Goal: Task Accomplishment & Management: Complete application form

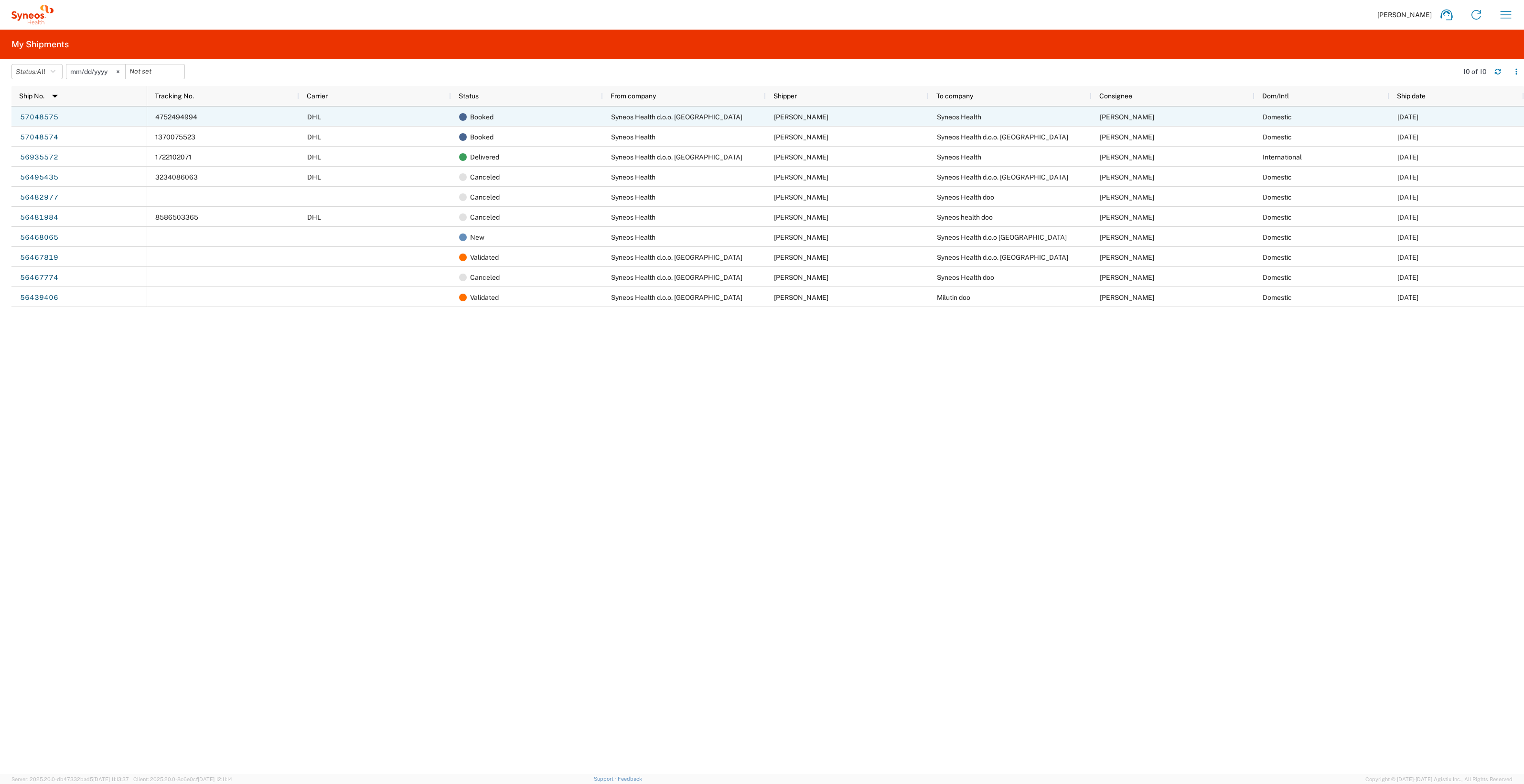
click at [1093, 109] on div "[PERSON_NAME]" at bounding box center [1173, 116] width 163 height 20
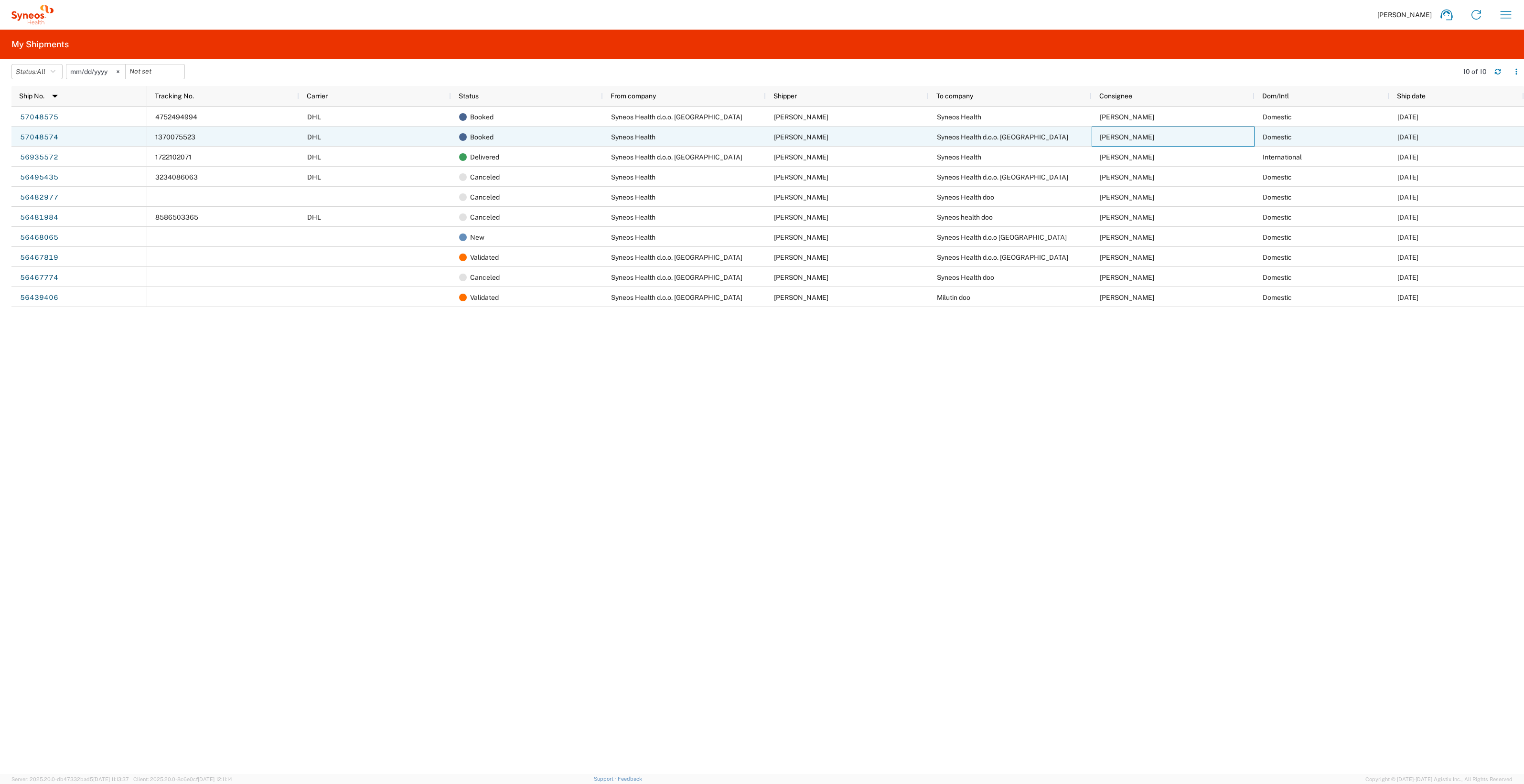
click at [1129, 135] on span "[PERSON_NAME]" at bounding box center [1127, 137] width 54 height 8
click at [28, 139] on link "57048574" at bounding box center [39, 138] width 39 height 15
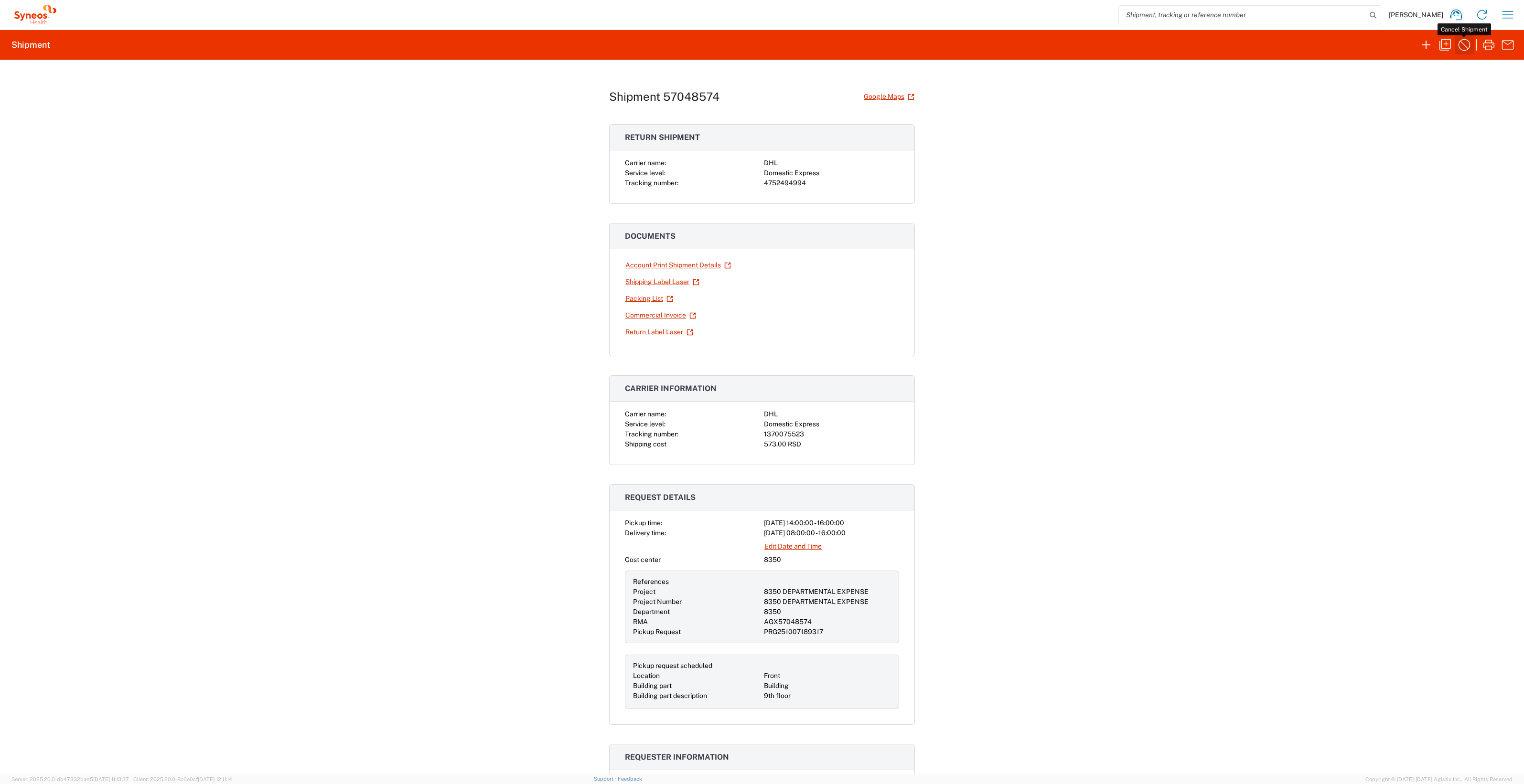
click at [1460, 44] on icon "button" at bounding box center [1464, 45] width 15 height 15
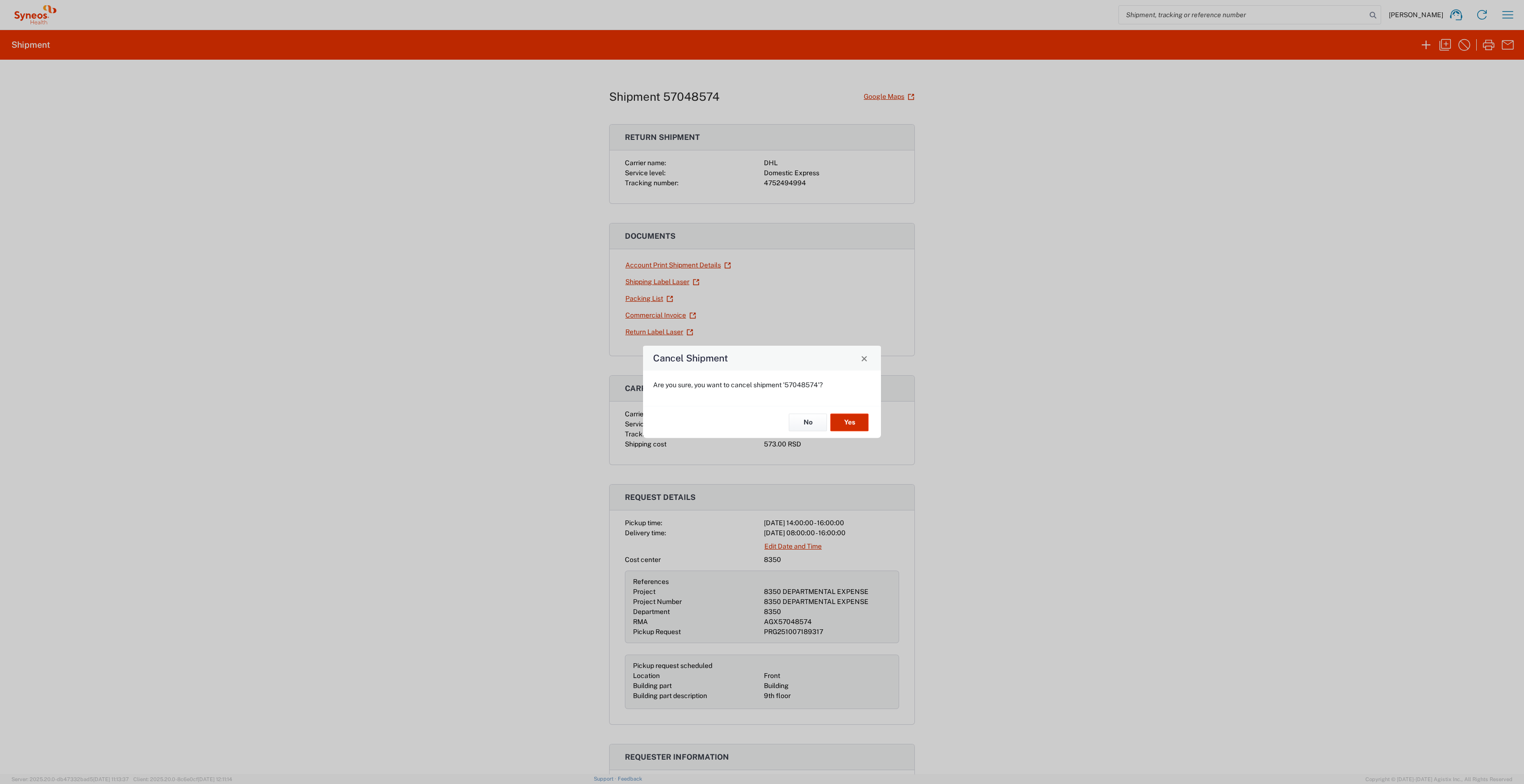
click at [841, 419] on button "Yes" at bounding box center [849, 422] width 38 height 18
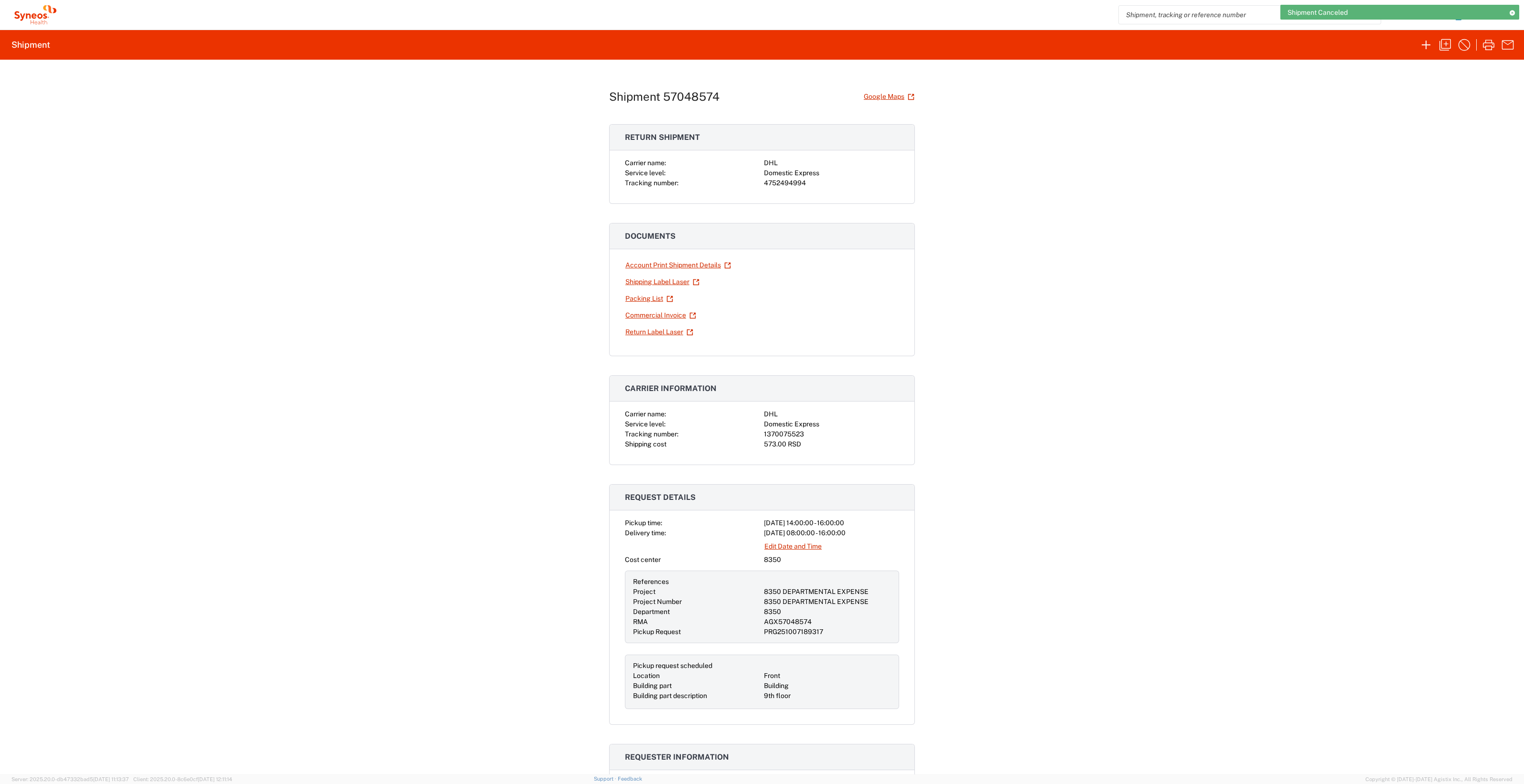
click at [1510, 11] on icon at bounding box center [1512, 12] width 7 height 5
click at [1510, 18] on icon "button" at bounding box center [1508, 15] width 11 height 7
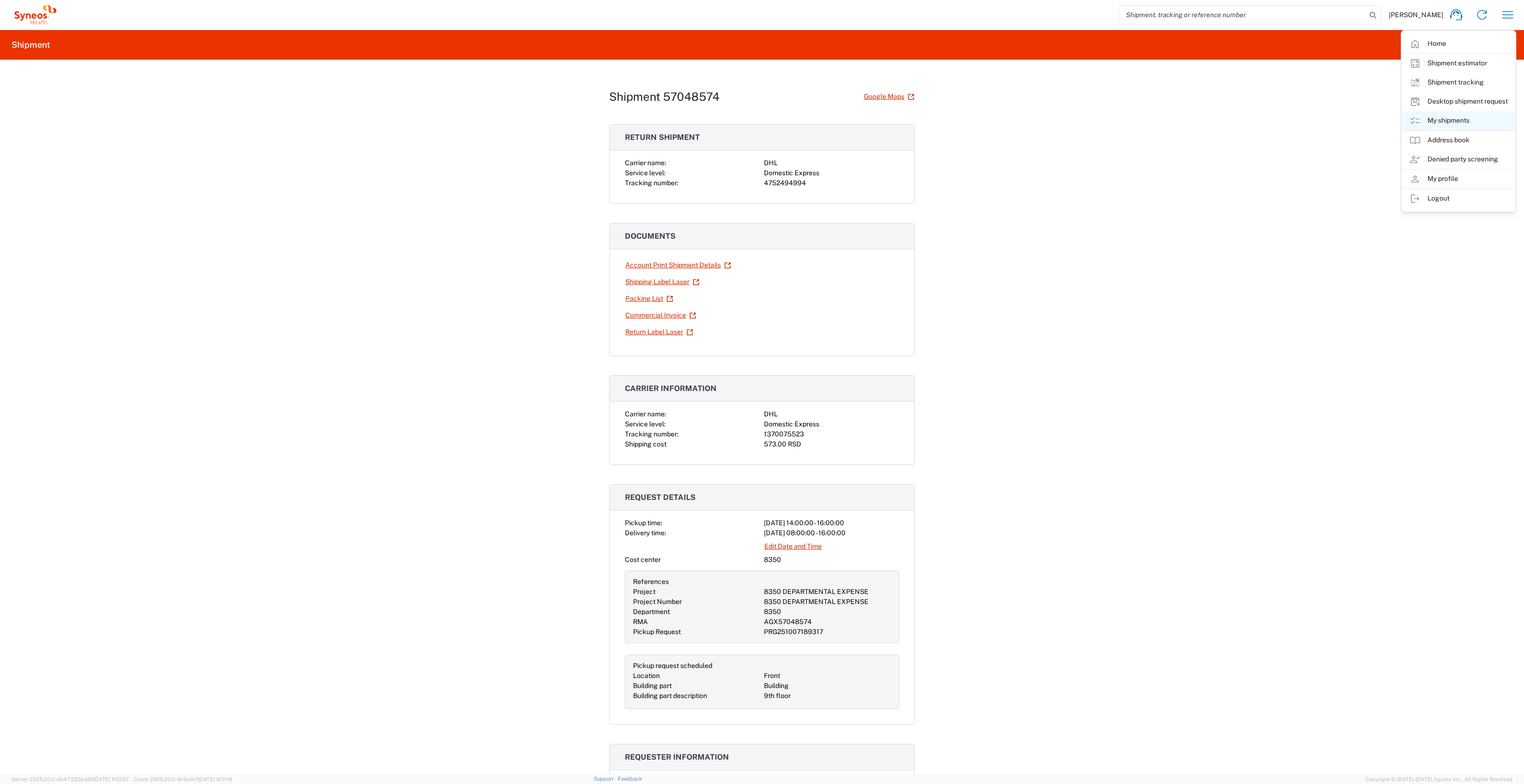
click at [1444, 116] on link "My shipments" at bounding box center [1458, 121] width 114 height 19
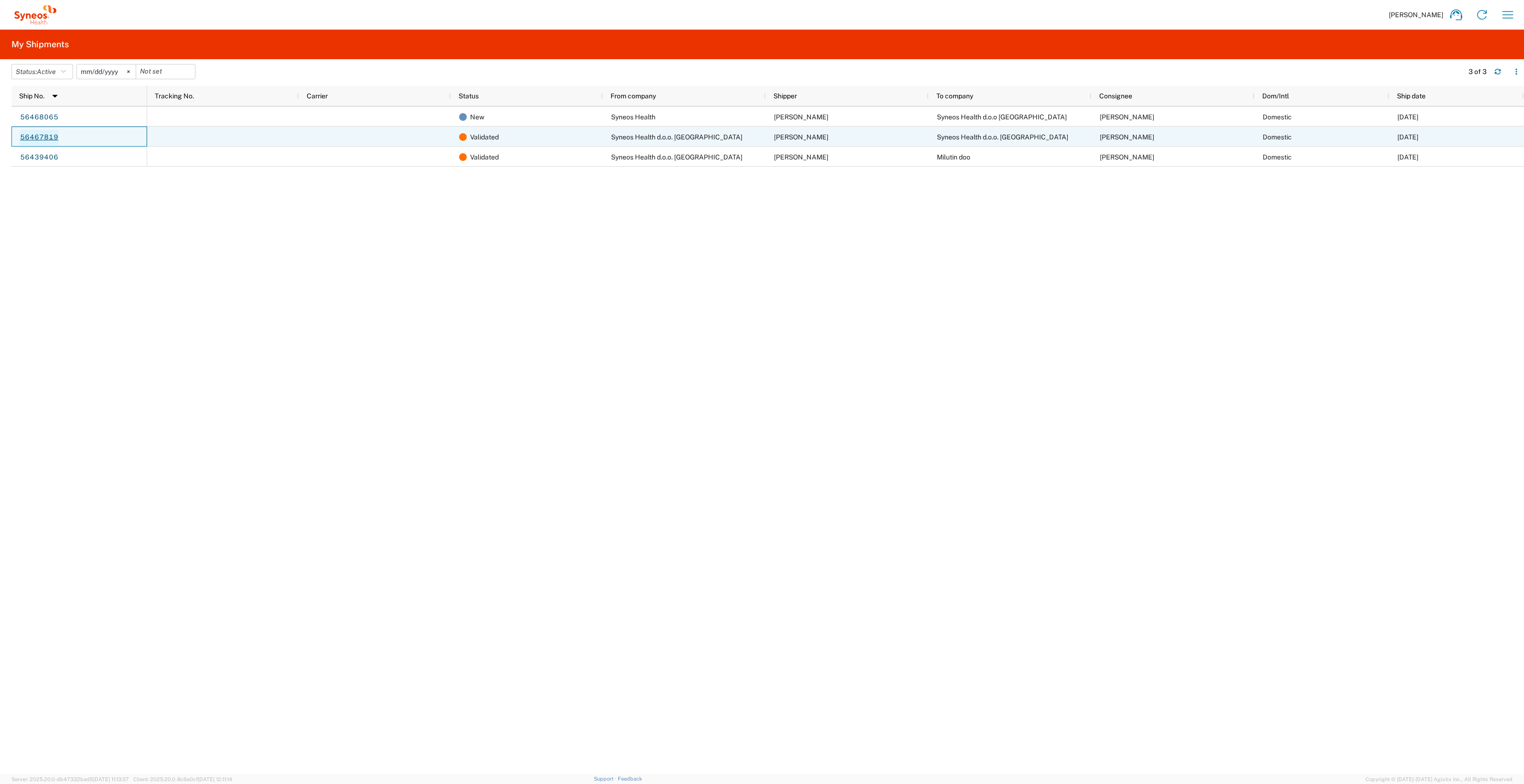
click at [38, 140] on link "56467819" at bounding box center [39, 138] width 39 height 15
click at [1159, 135] on div "[PERSON_NAME]" at bounding box center [1173, 137] width 163 height 20
click at [44, 138] on link "56467819" at bounding box center [39, 138] width 39 height 15
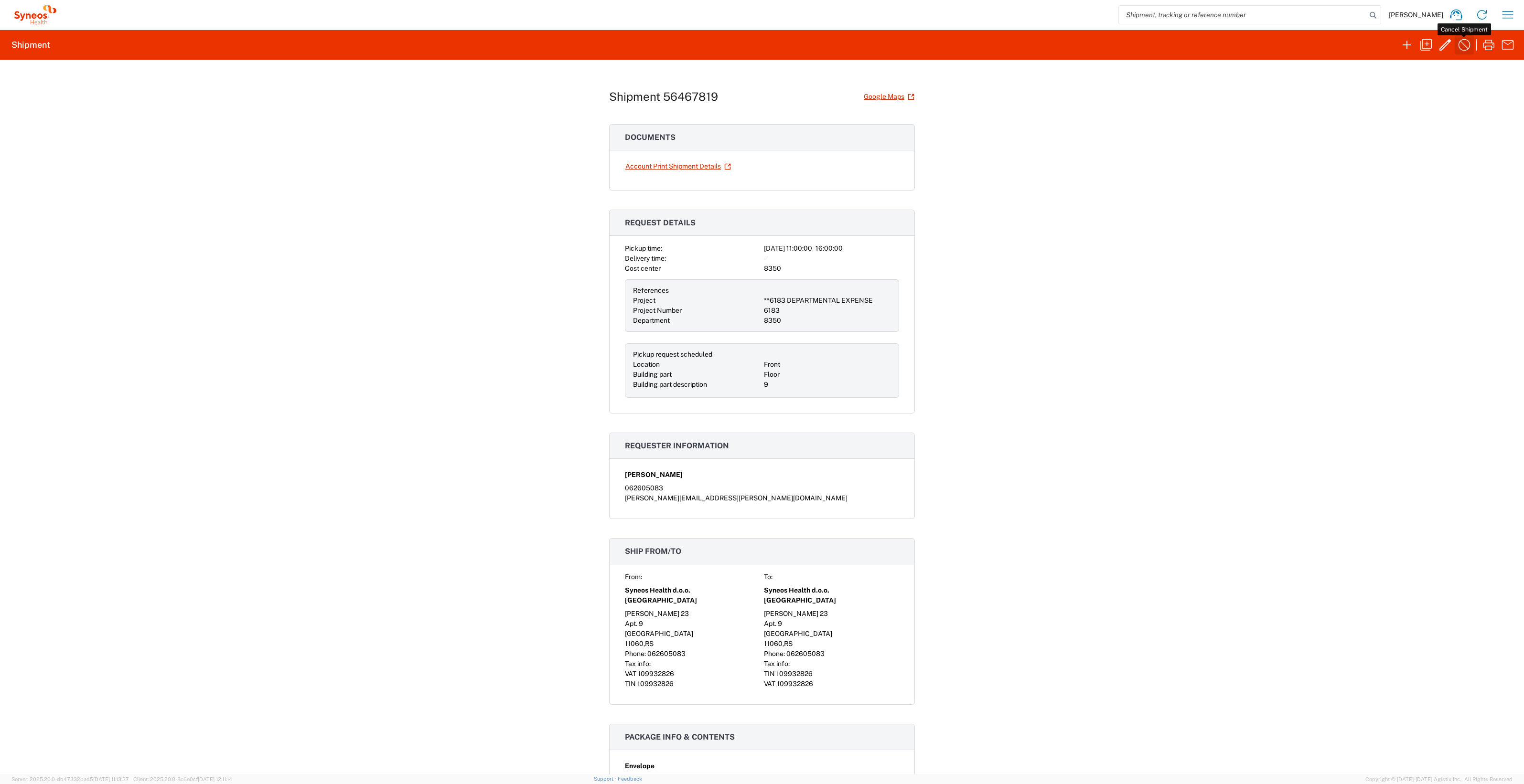
click at [1468, 49] on icon "button" at bounding box center [1464, 45] width 12 height 12
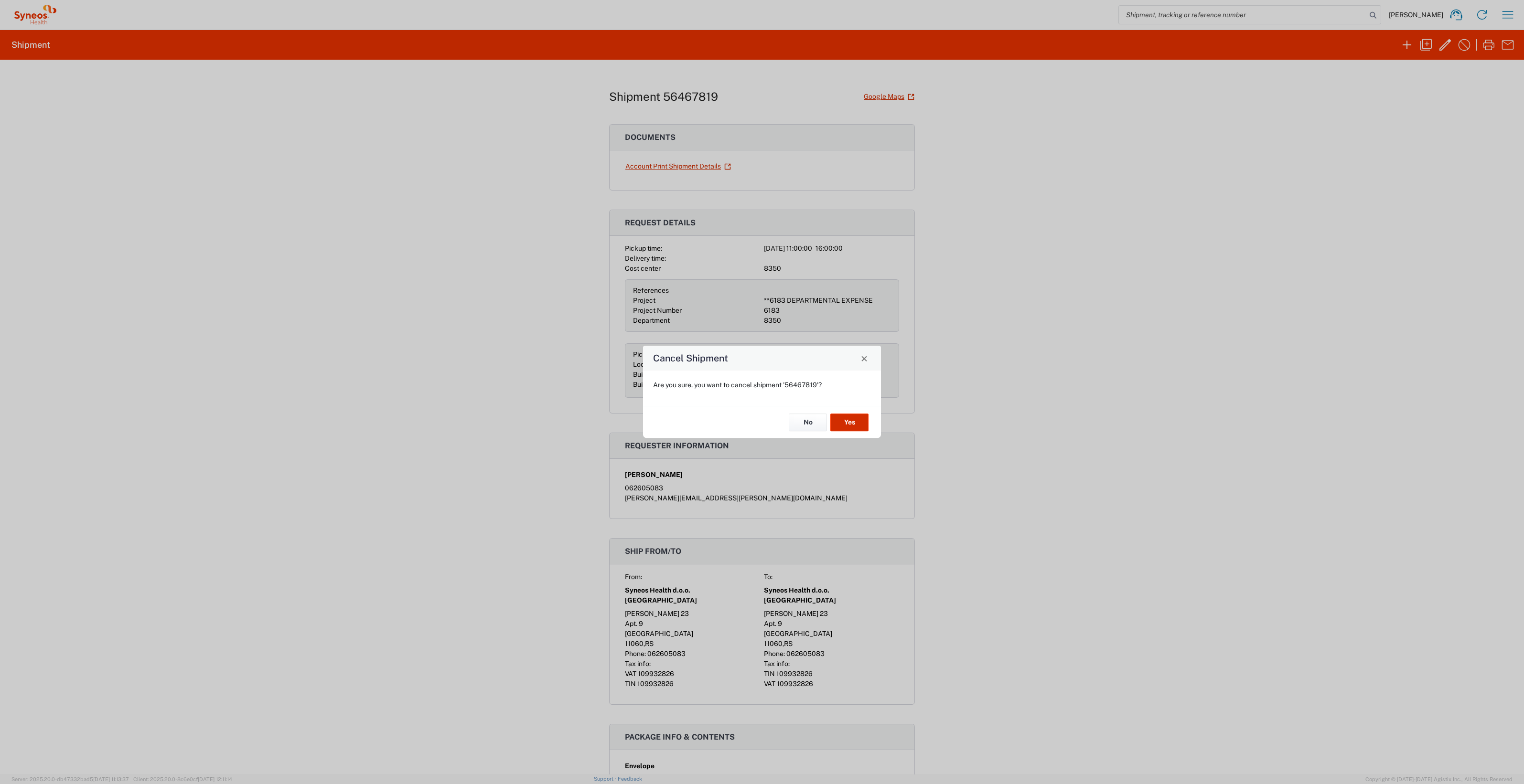
click at [853, 427] on button "Yes" at bounding box center [849, 422] width 38 height 18
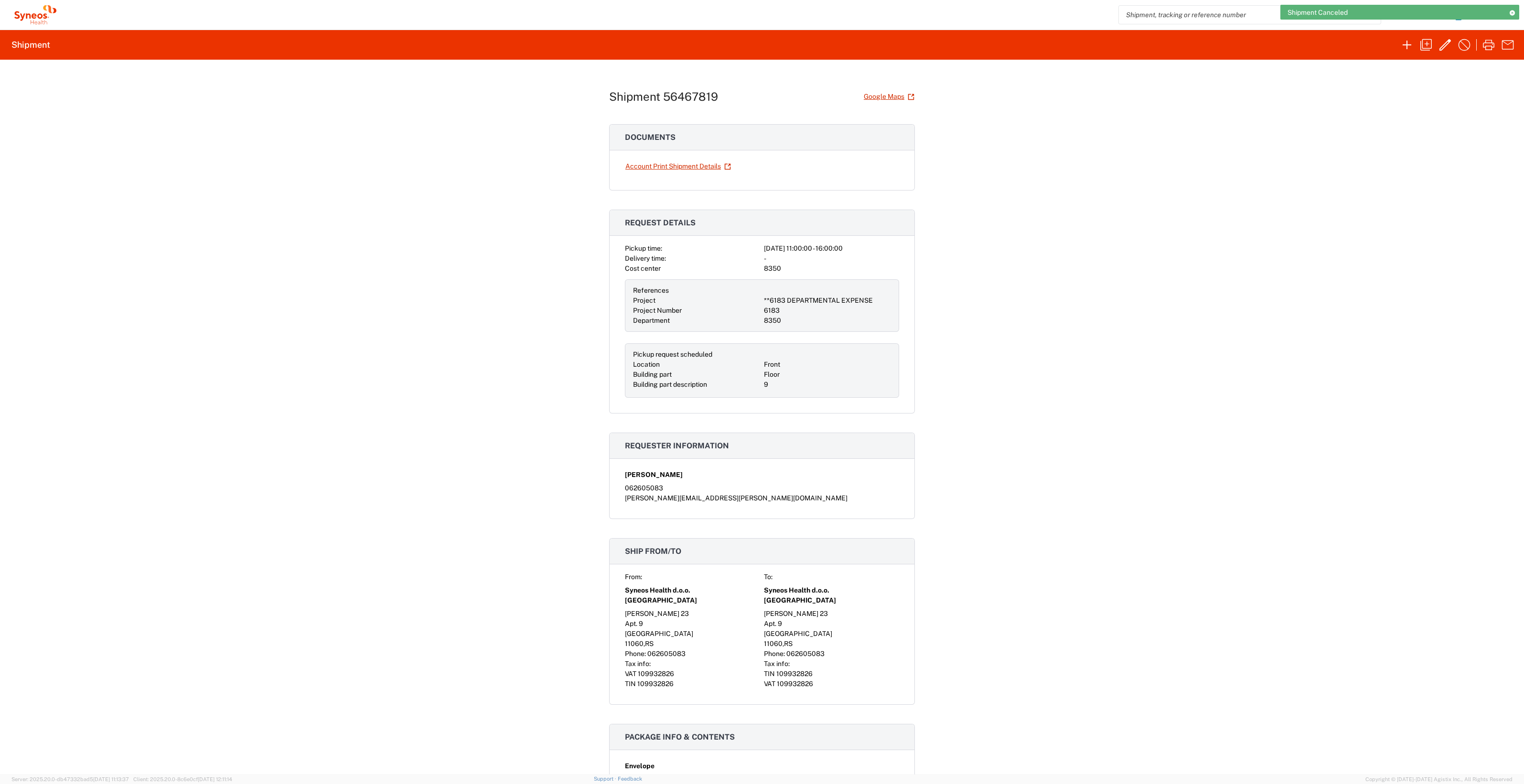
click at [1518, 14] on div "Shipment Canceled" at bounding box center [1400, 12] width 239 height 15
click at [1517, 14] on div "Shipment Canceled" at bounding box center [1400, 12] width 239 height 15
click at [1510, 11] on icon at bounding box center [1512, 12] width 7 height 5
click at [1496, 11] on div "[PERSON_NAME] Home Shipment estimator Shipment tracking Desktop shipment reques…" at bounding box center [790, 15] width 1461 height 23
click at [1499, 14] on button "button" at bounding box center [1507, 15] width 19 height 19
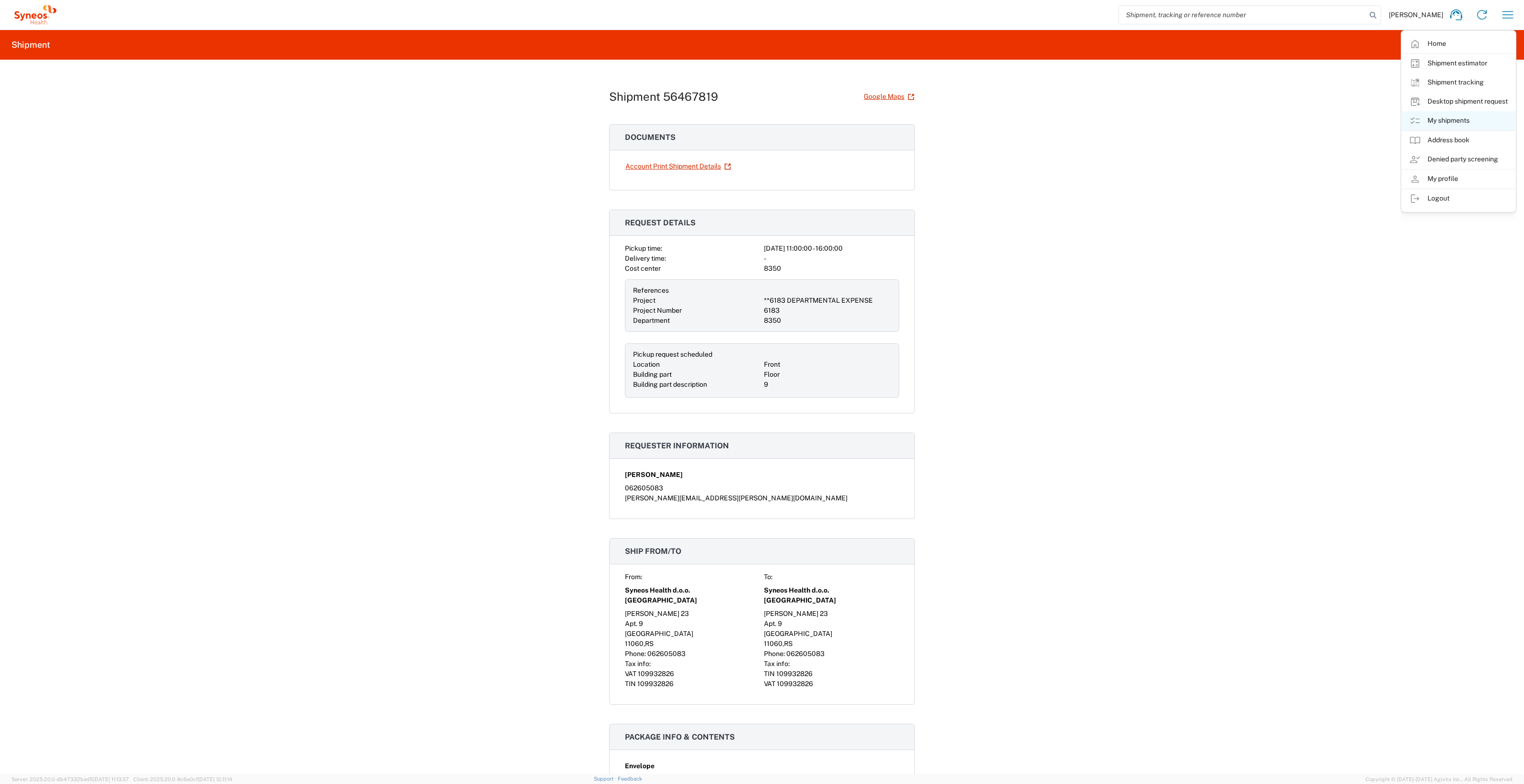
click at [1449, 115] on link "My shipments" at bounding box center [1458, 121] width 114 height 19
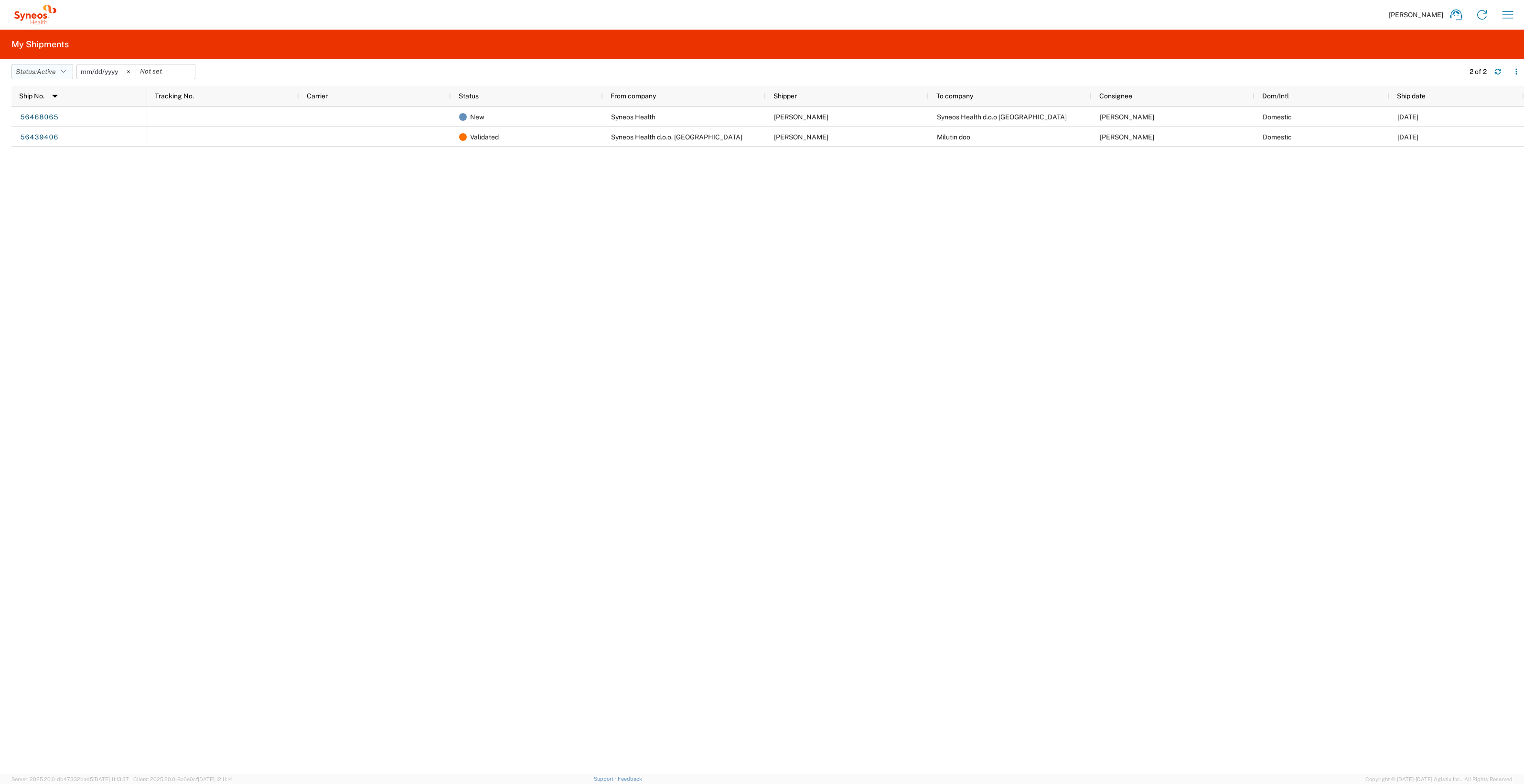
click at [41, 76] on button "Status: Active" at bounding box center [42, 72] width 62 height 15
click at [46, 105] on span "Active" at bounding box center [67, 107] width 111 height 15
click at [46, 73] on span "Active" at bounding box center [46, 72] width 19 height 8
click at [42, 113] on span "Active" at bounding box center [67, 107] width 111 height 15
click at [49, 74] on span "Active" at bounding box center [46, 72] width 19 height 8
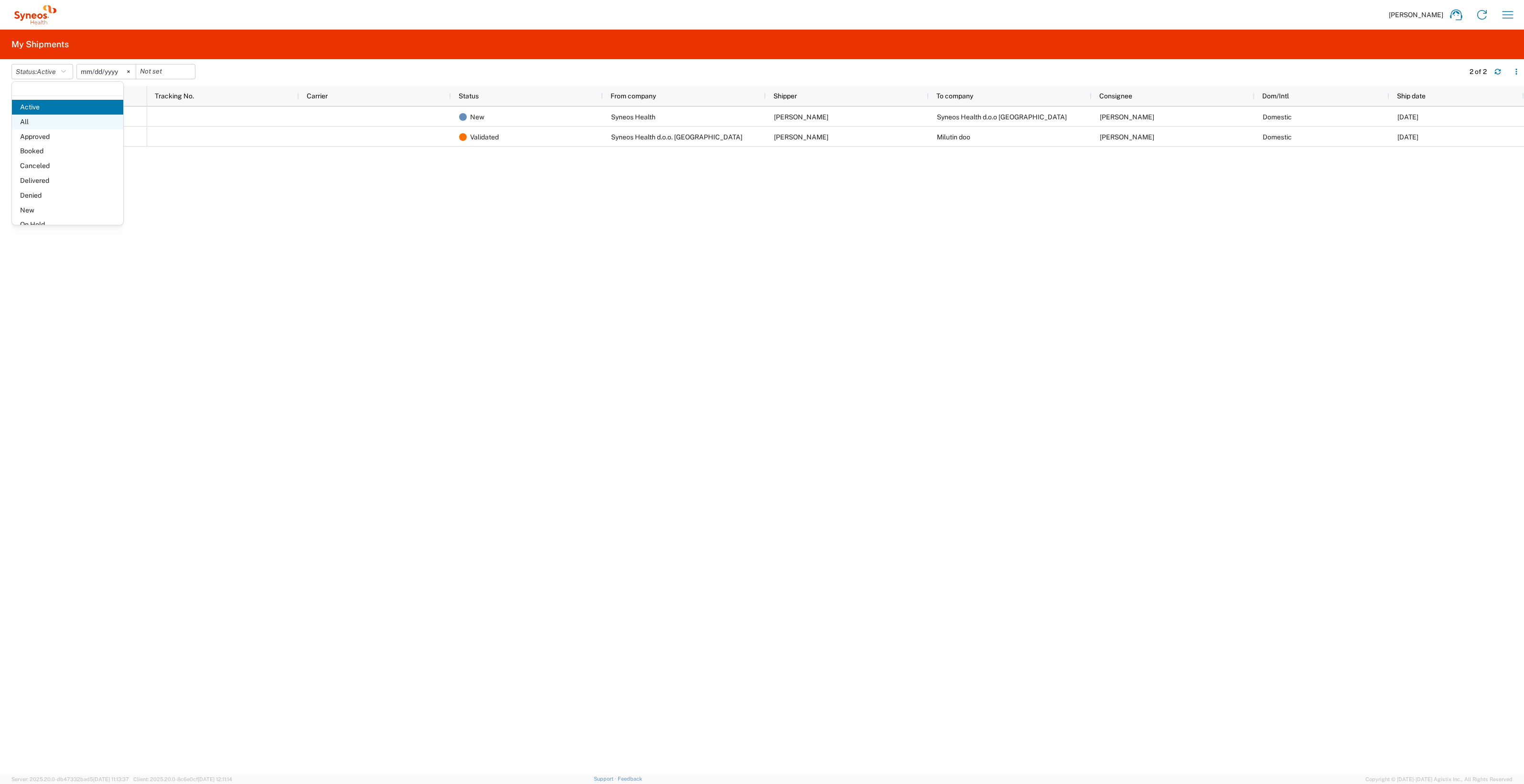
click at [44, 115] on span "All" at bounding box center [67, 122] width 111 height 15
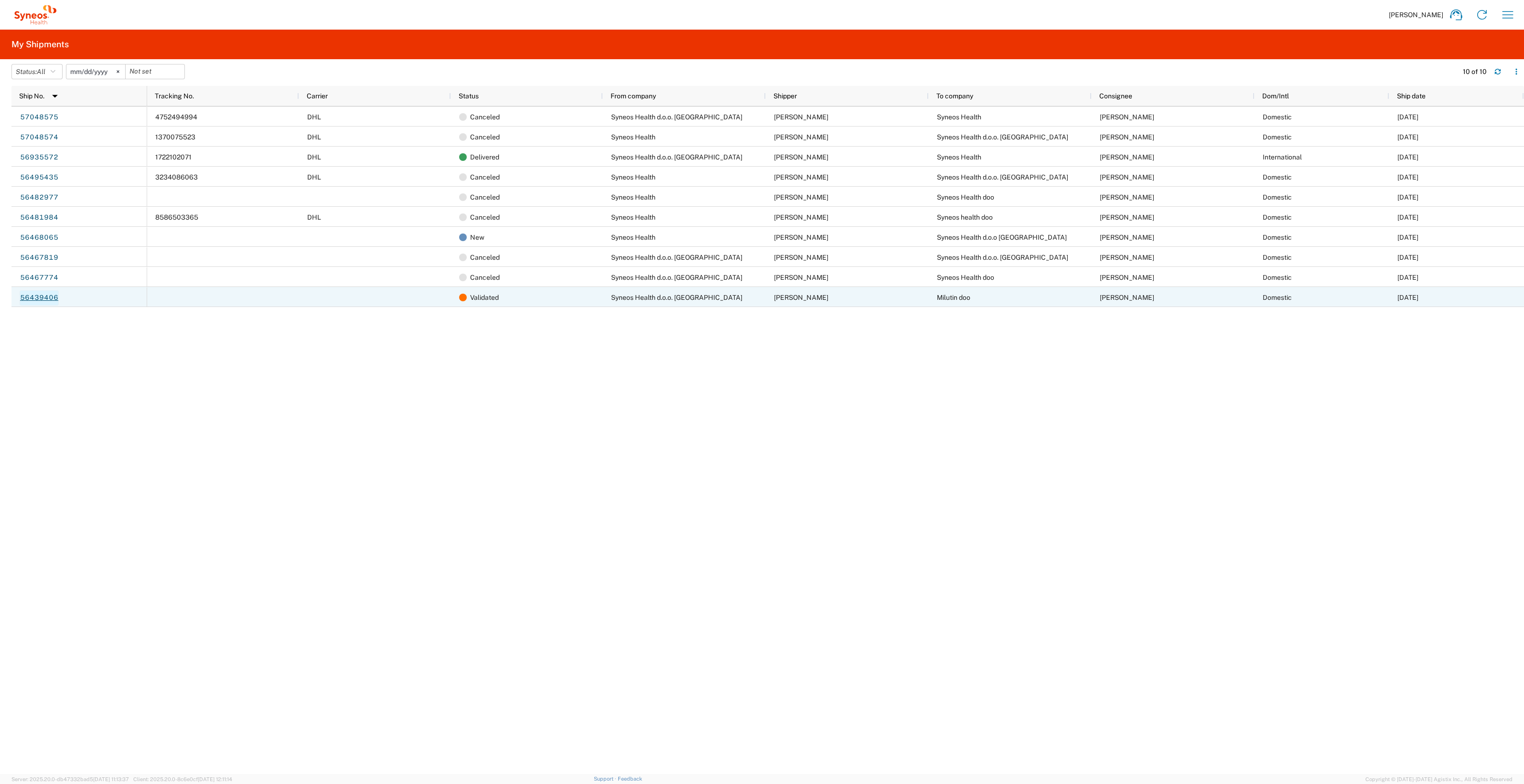
click at [47, 296] on link "56439406" at bounding box center [39, 298] width 39 height 15
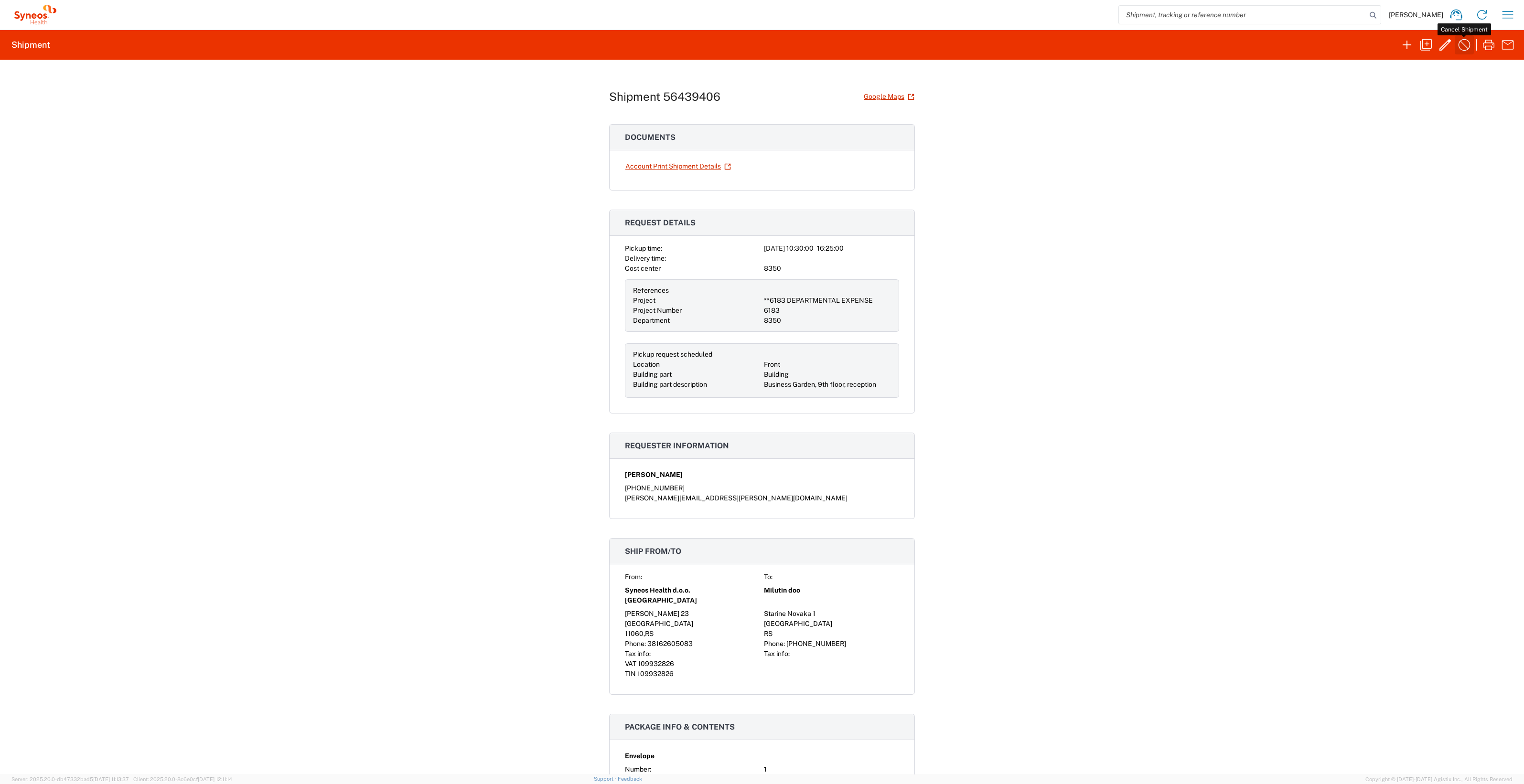
click at [1459, 42] on icon "button" at bounding box center [1464, 45] width 15 height 15
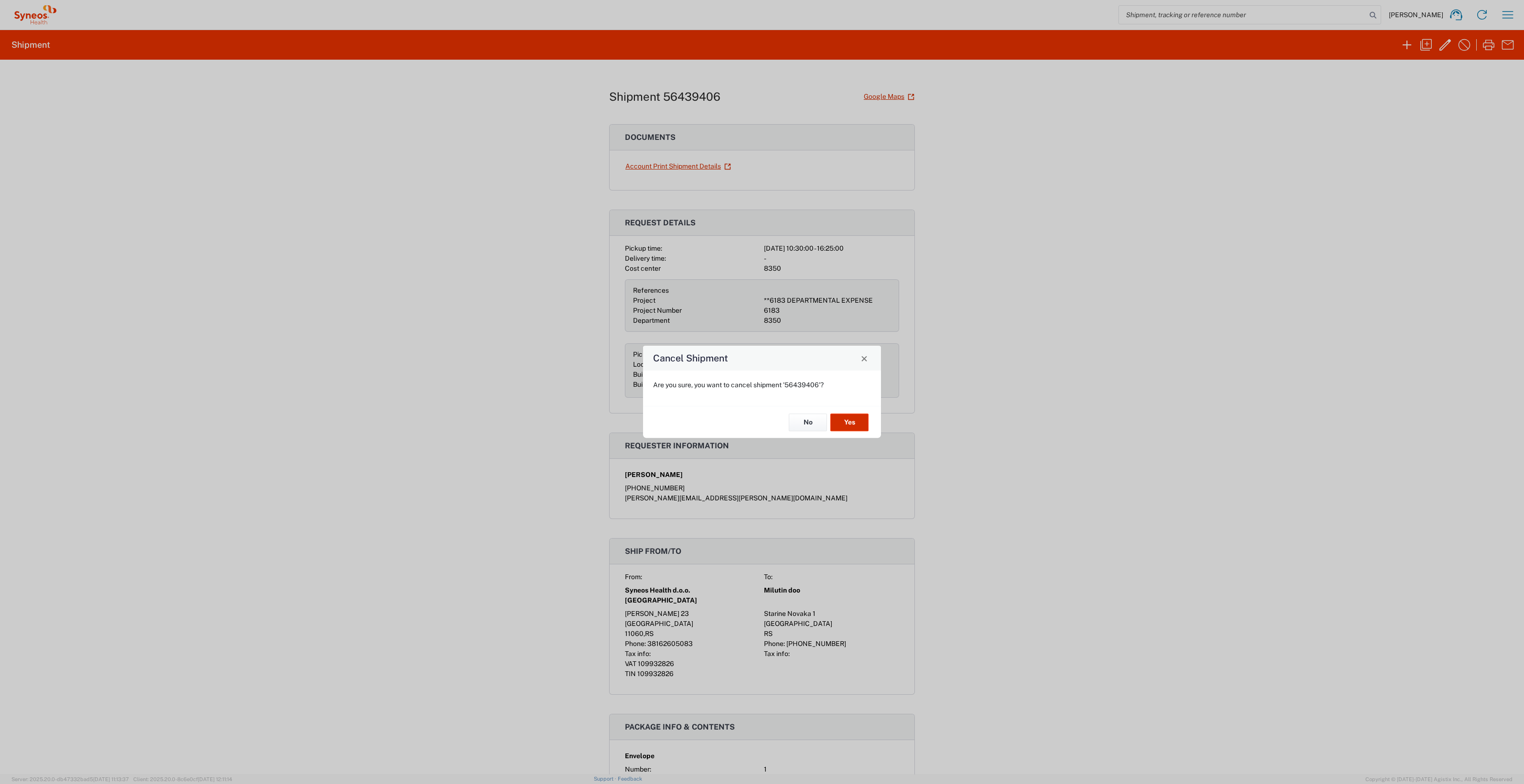
click at [857, 418] on button "Yes" at bounding box center [849, 422] width 38 height 18
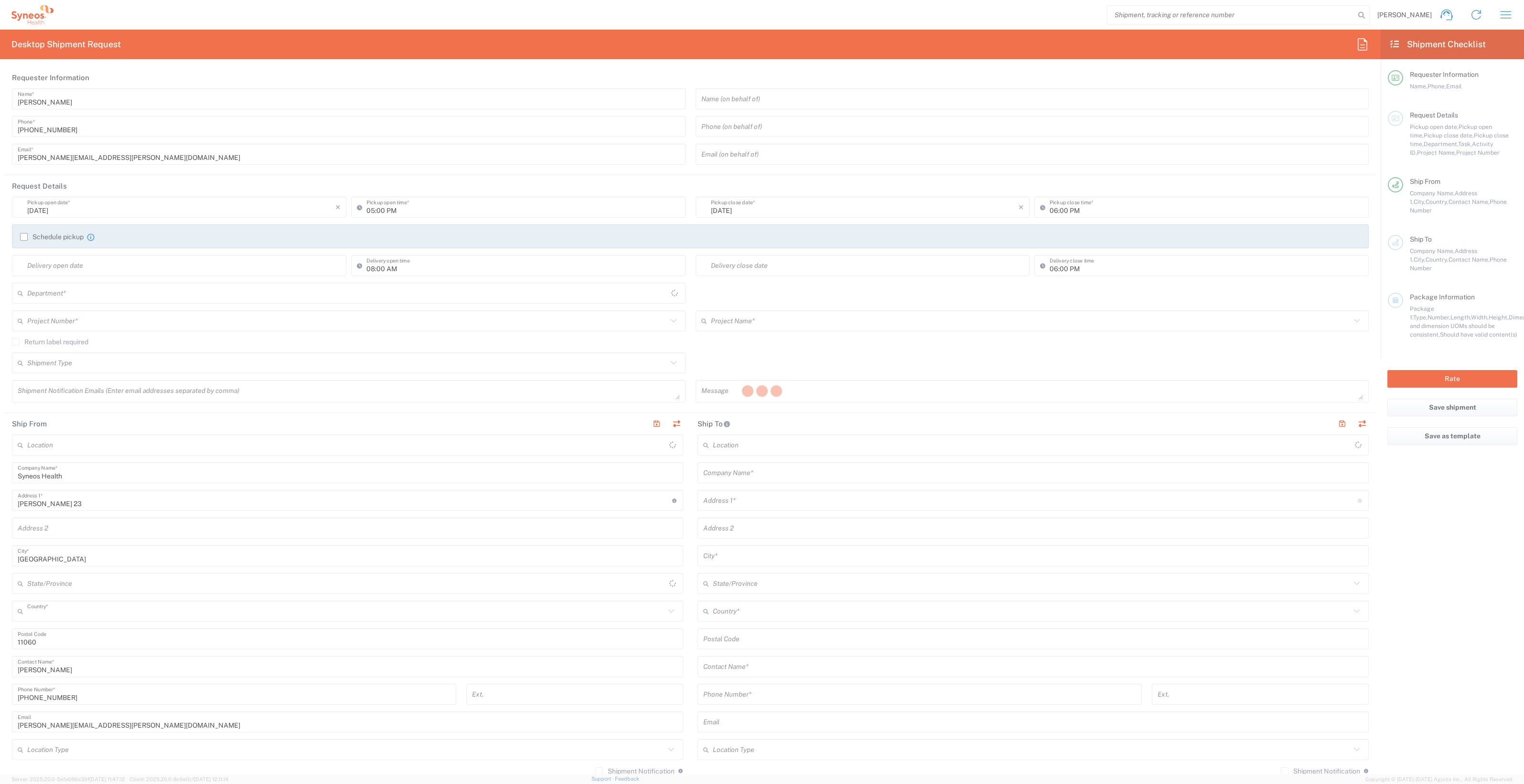
type input "Serbia"
type input "8350"
type input "Central Serbia"
type input "Syneos Health d.o.o. Beograd-Serbia"
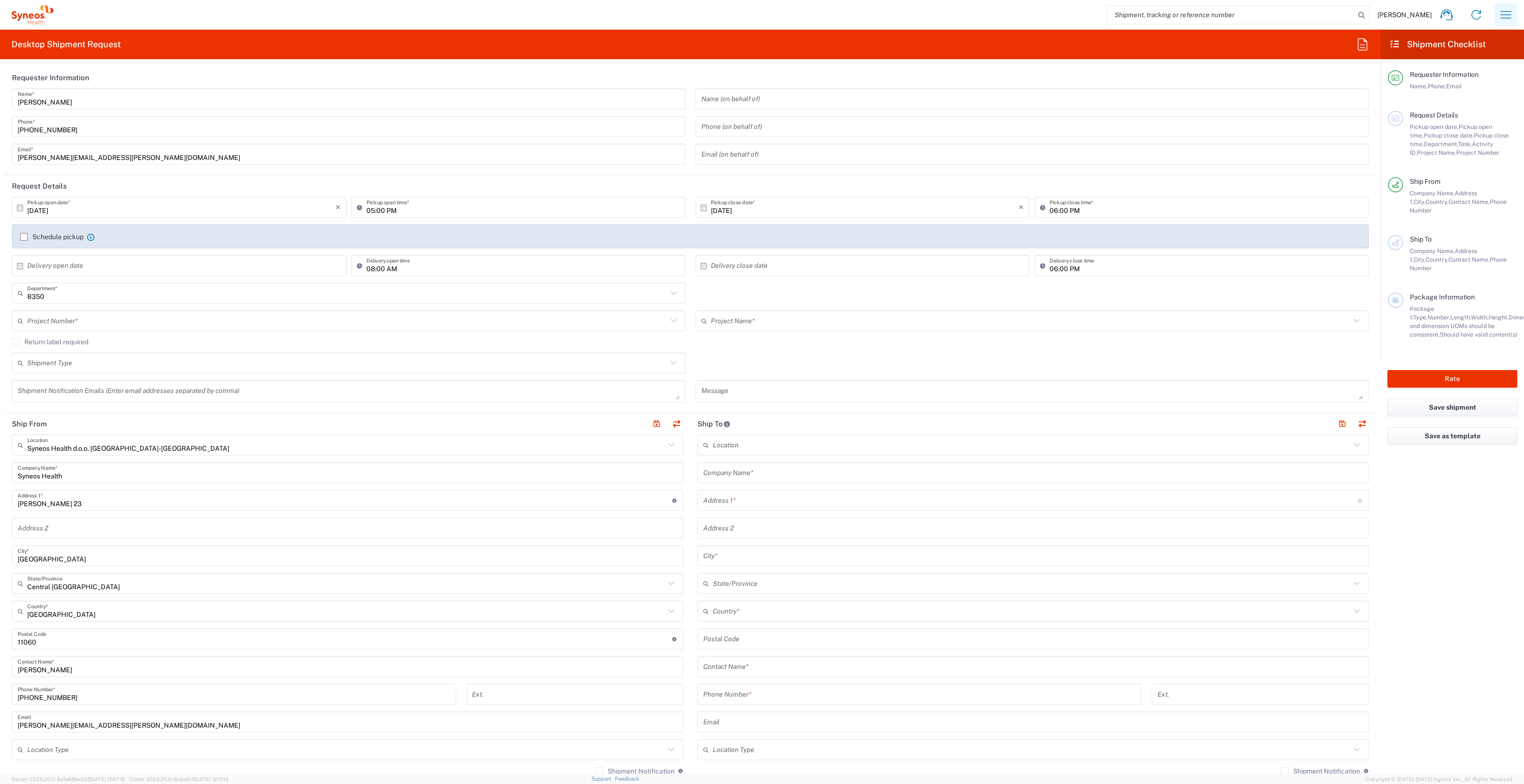
click at [1509, 16] on icon "button" at bounding box center [1506, 15] width 15 height 15
click at [1467, 119] on link "My shipments" at bounding box center [1458, 122] width 114 height 19
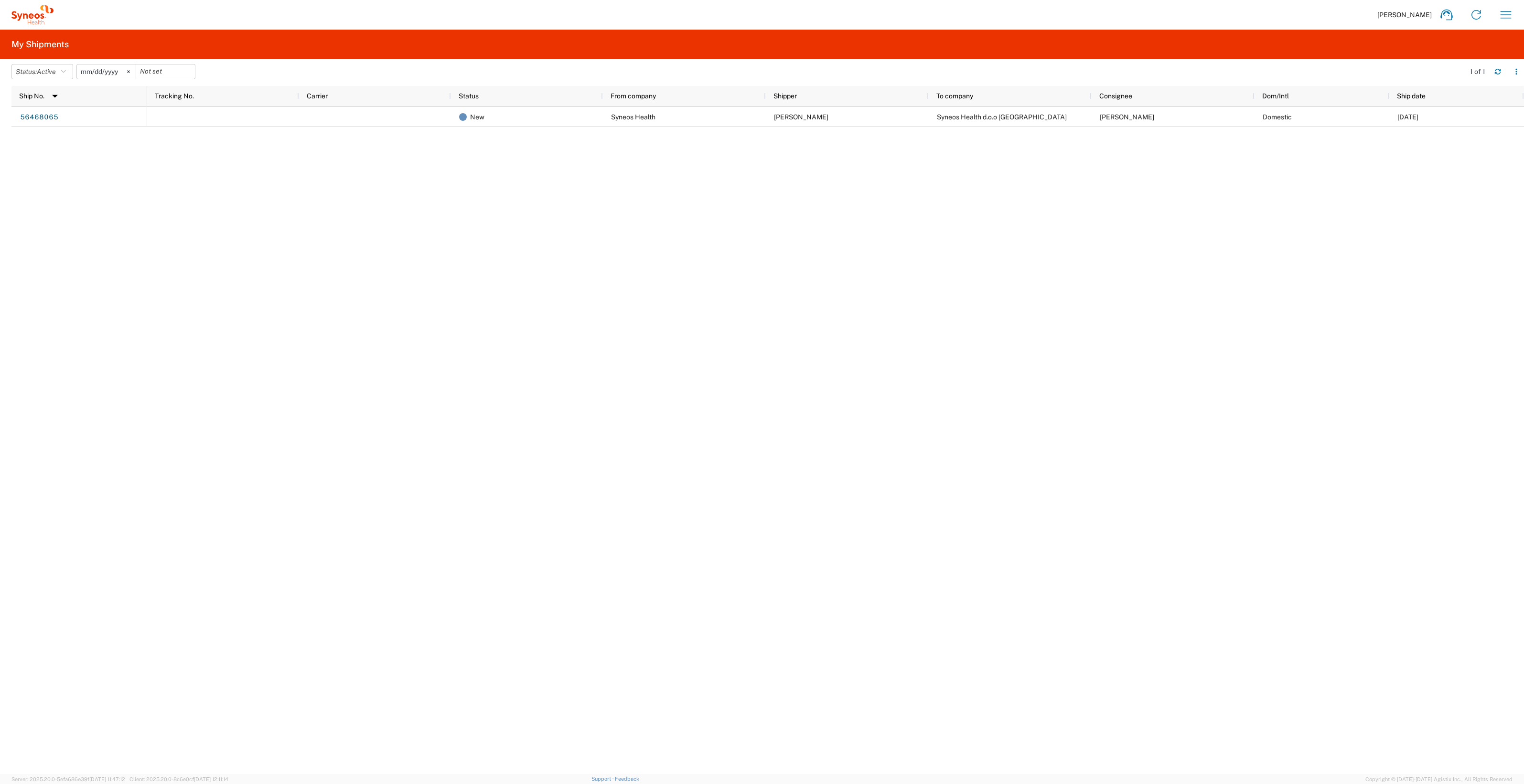
click at [1433, 519] on div "New Syneos Health Sonja Banovic Syneos Health d.o.o Beograd Luka Trajkovic Dome…" at bounding box center [835, 440] width 1377 height 668
click at [66, 69] on icon "button" at bounding box center [63, 71] width 5 height 7
click at [59, 119] on span "All" at bounding box center [67, 122] width 111 height 15
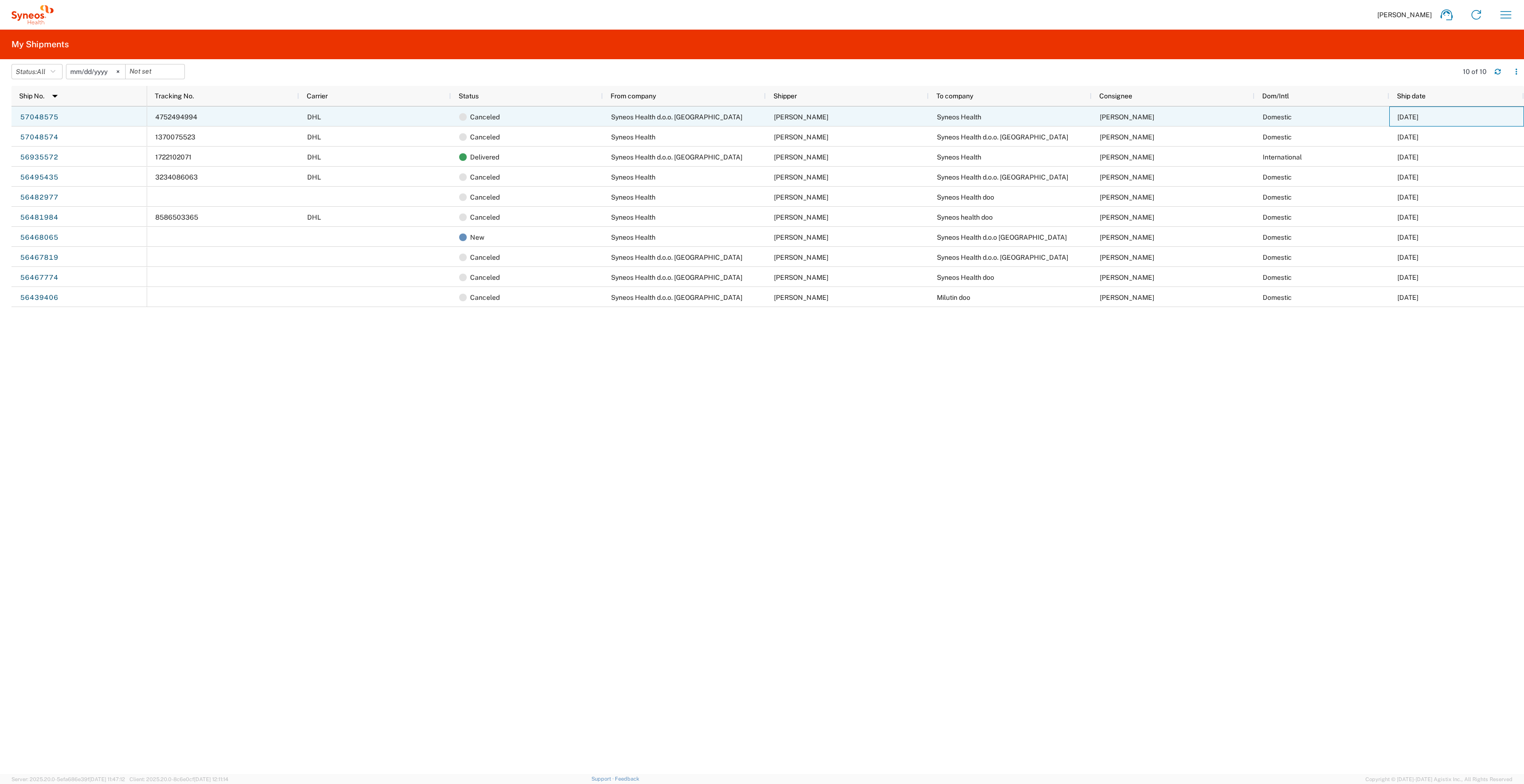
click at [1500, 116] on div "[DATE]" at bounding box center [1457, 116] width 135 height 20
click at [51, 117] on link "57048575" at bounding box center [39, 118] width 39 height 15
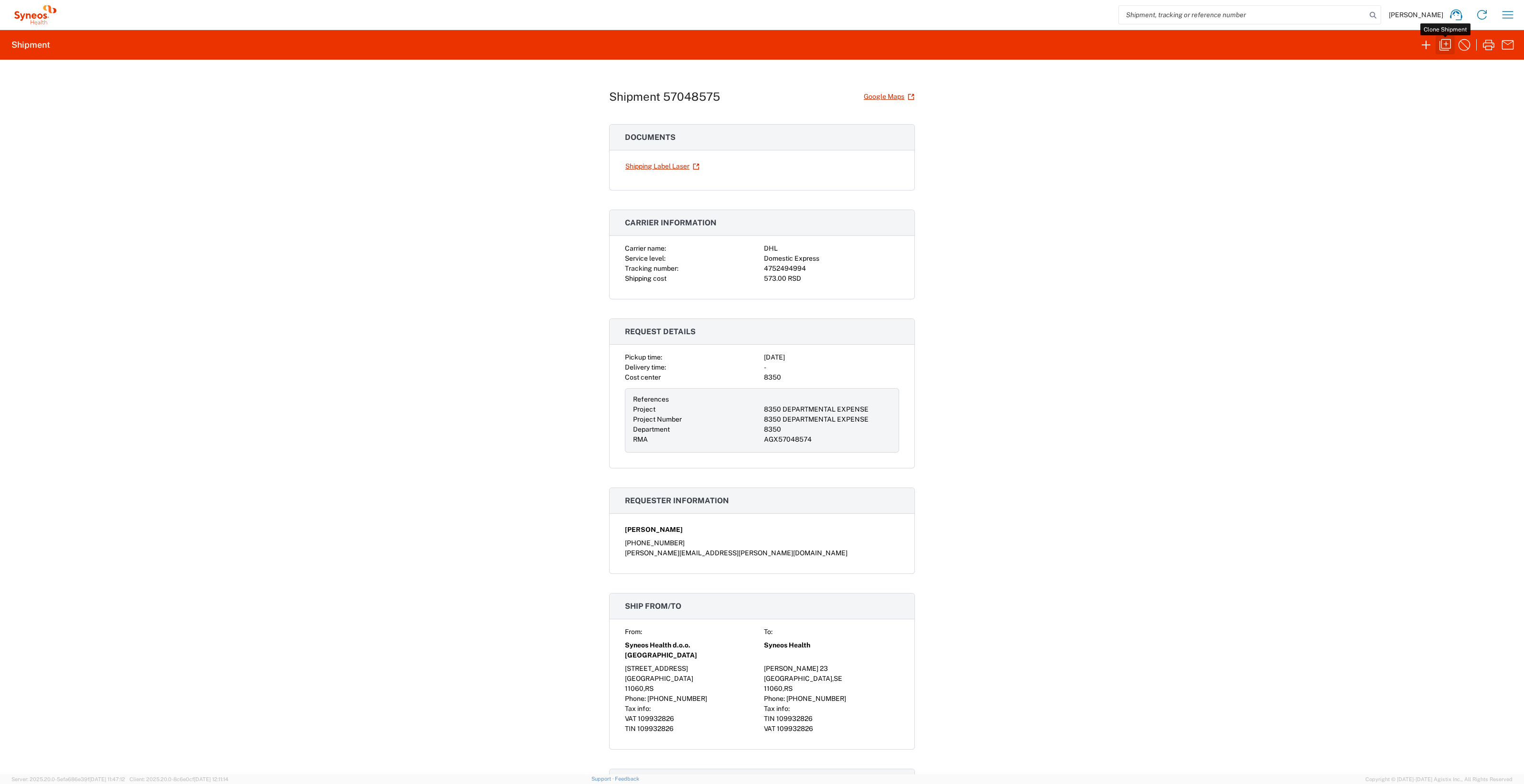
click at [1444, 41] on icon "button" at bounding box center [1445, 45] width 15 height 15
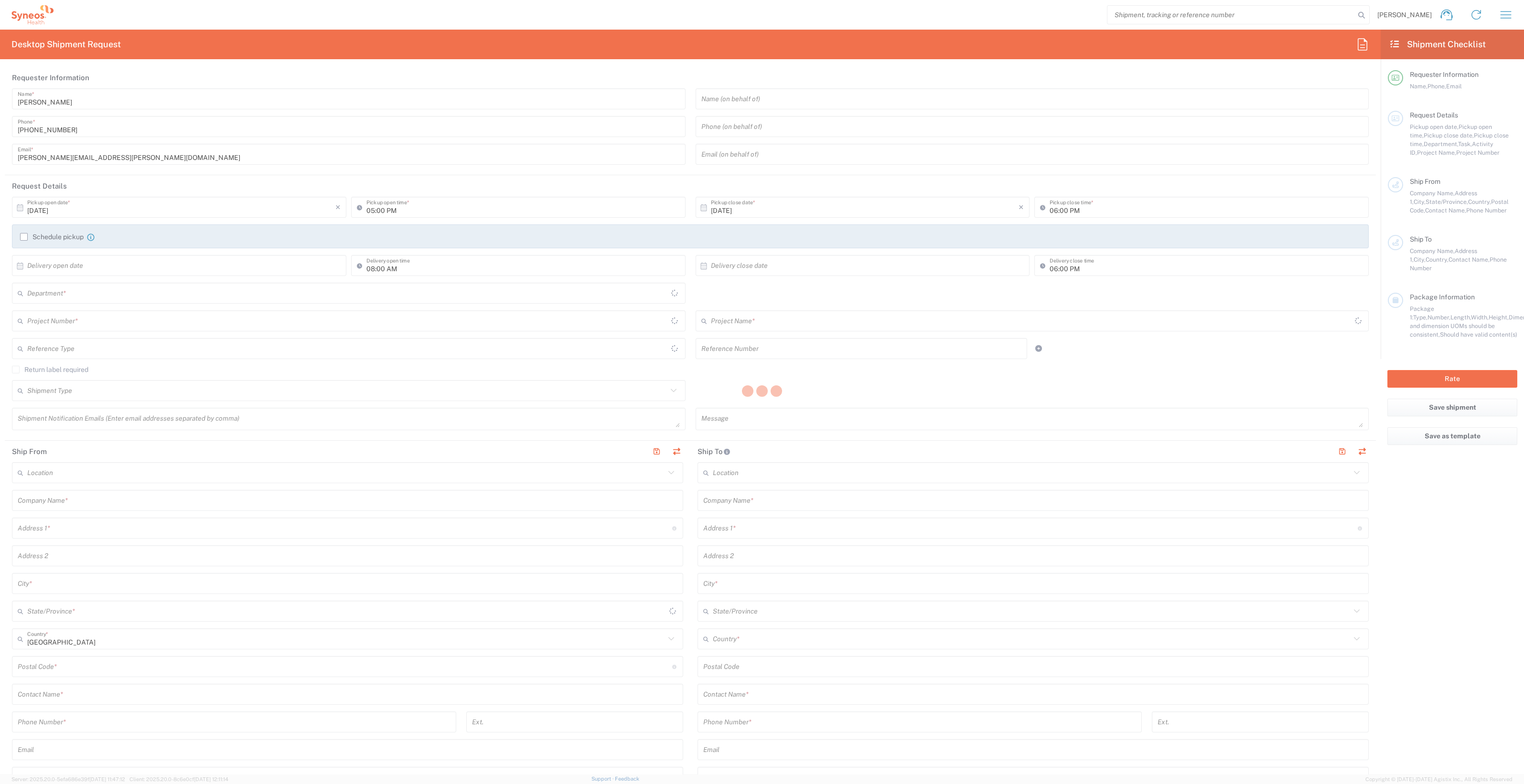
type input "10/08/2025"
type input "02:00 AM"
type input "10/08/2025"
type input "02:00 AM"
type textarea "[PERSON_NAME][EMAIL_ADDRESS][PERSON_NAME][DOMAIN_NAME]"
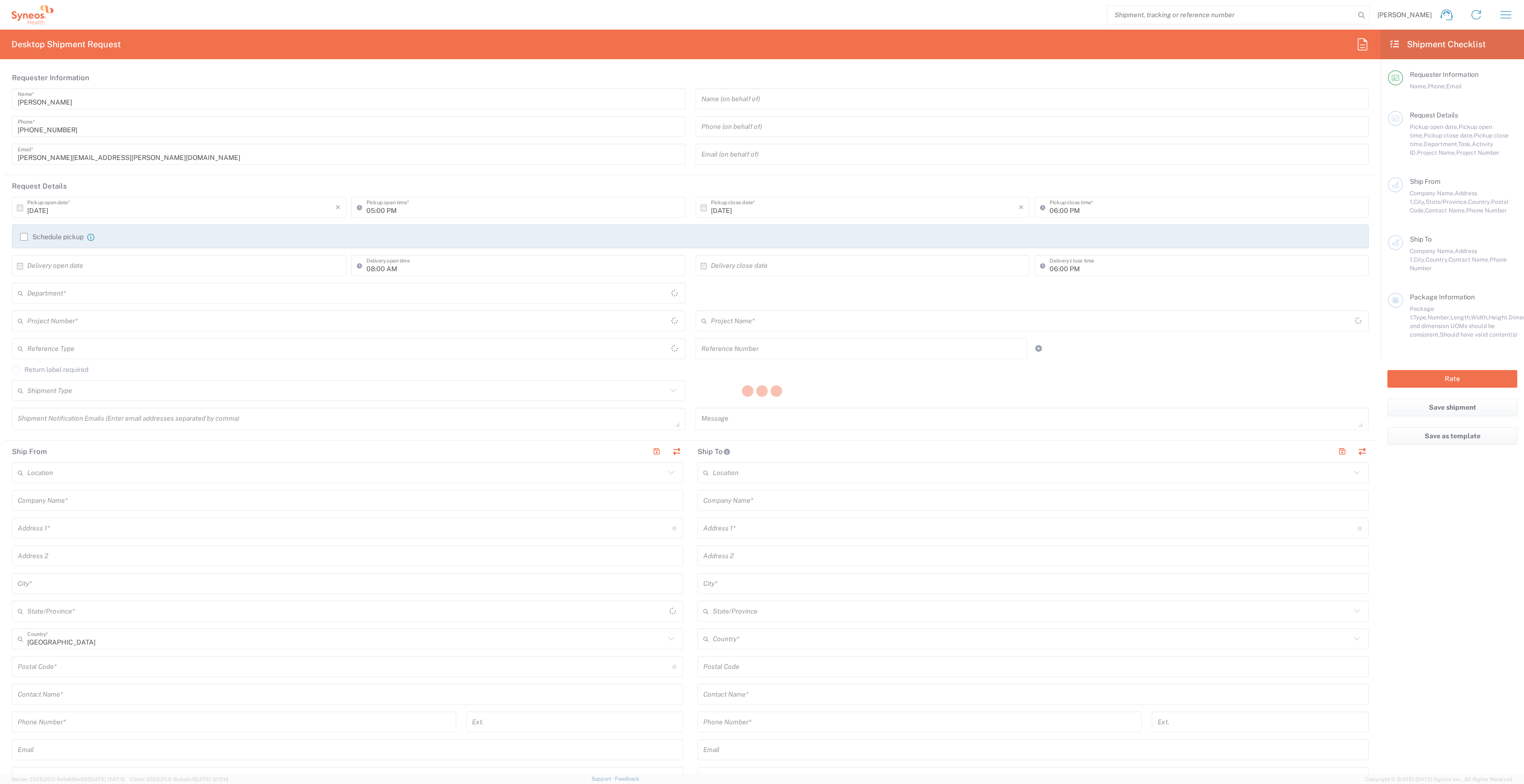
type input "Syneos Health d.o.o. [GEOGRAPHIC_DATA]"
type input "[STREET_ADDRESS]"
type input "[GEOGRAPHIC_DATA]"
type input "Serbia"
type input "11060"
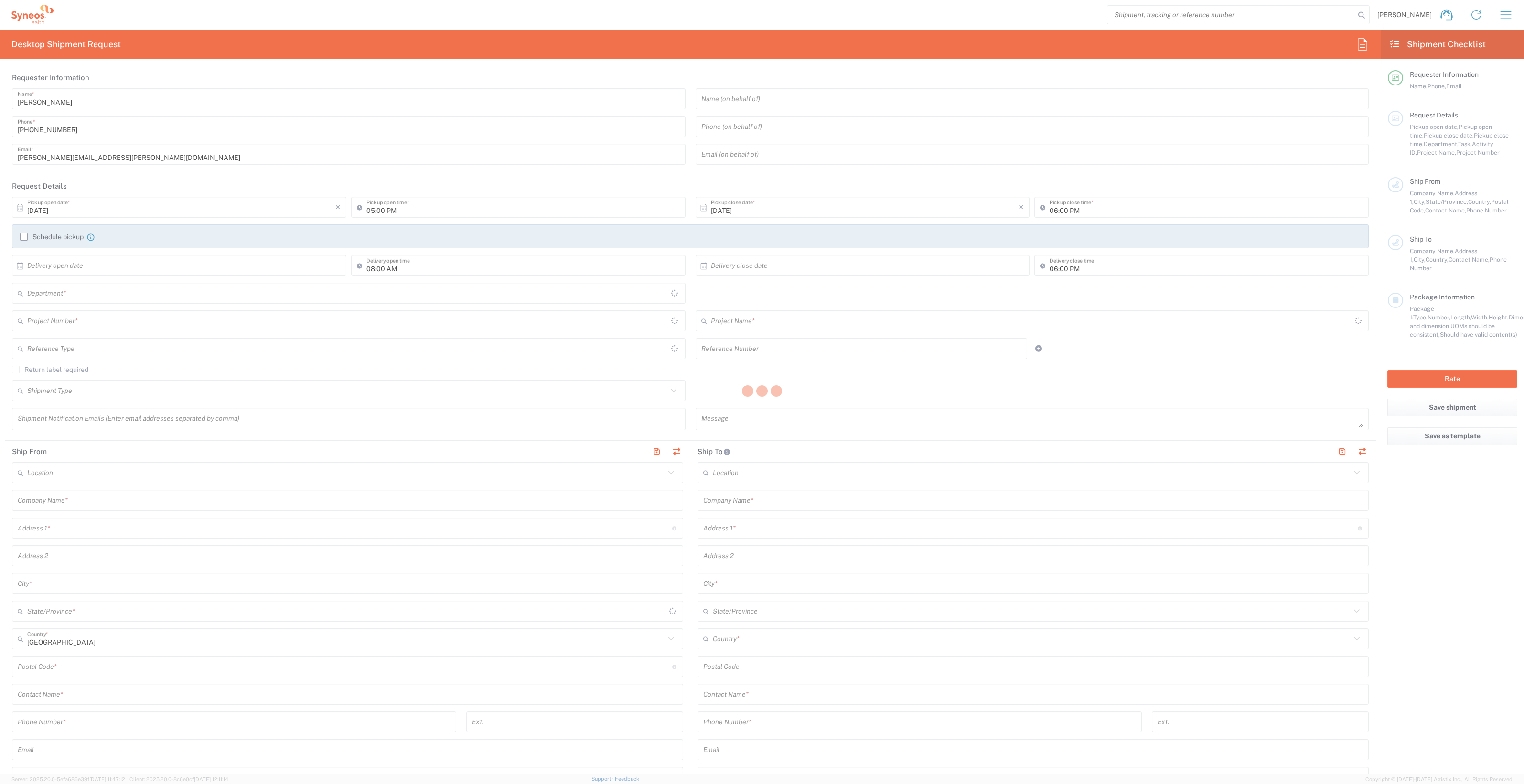
type input "[PERSON_NAME]"
type input "[PHONE_NUMBER]"
type input "Syneos Health d.o.o. Beograd-Serbia"
type input "Syneos Health"
type input "[PERSON_NAME] 23"
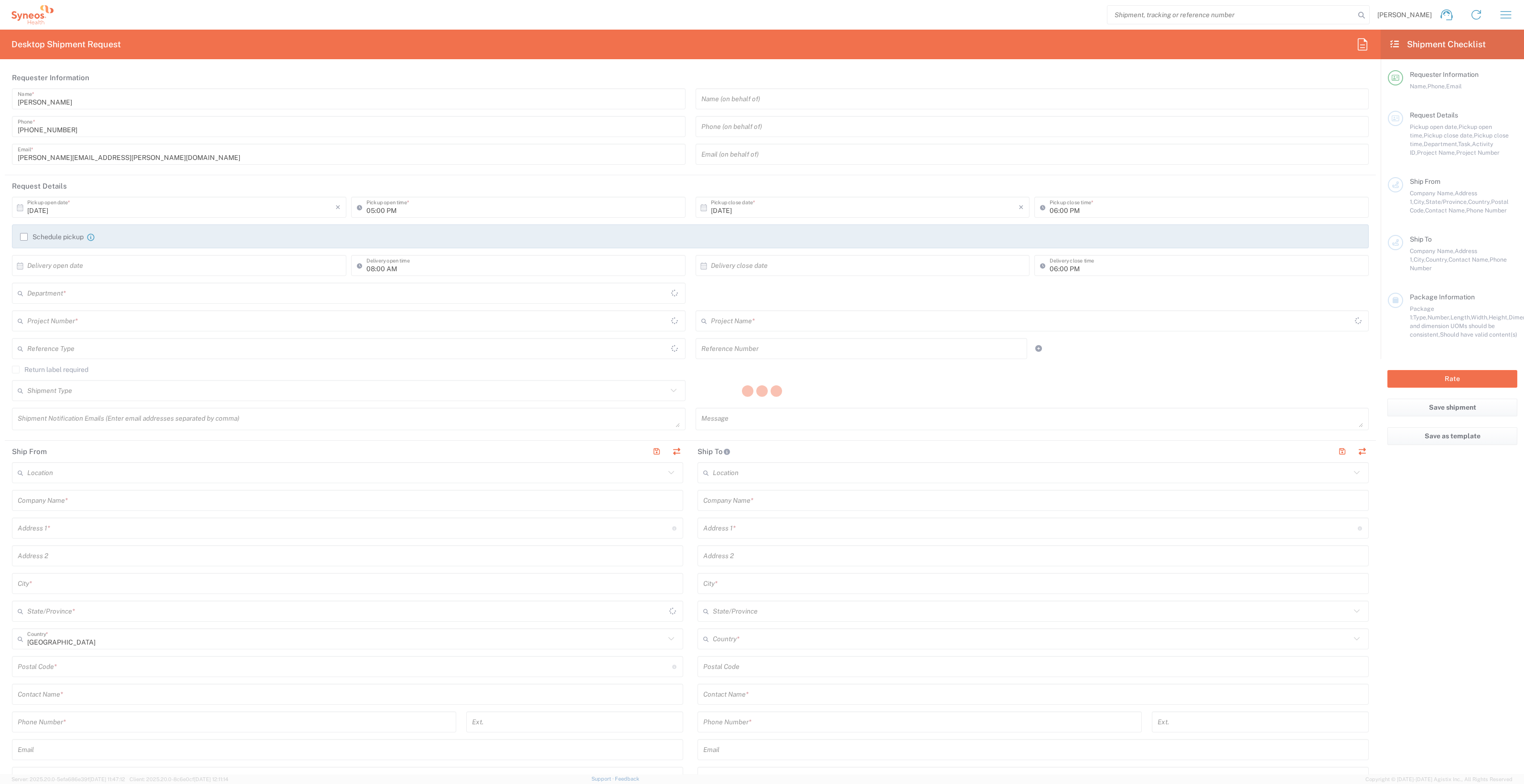
type input "[GEOGRAPHIC_DATA]"
type input "Serbia"
type input "11060"
type input "[PERSON_NAME]"
type input "[PHONE_NUMBER]"
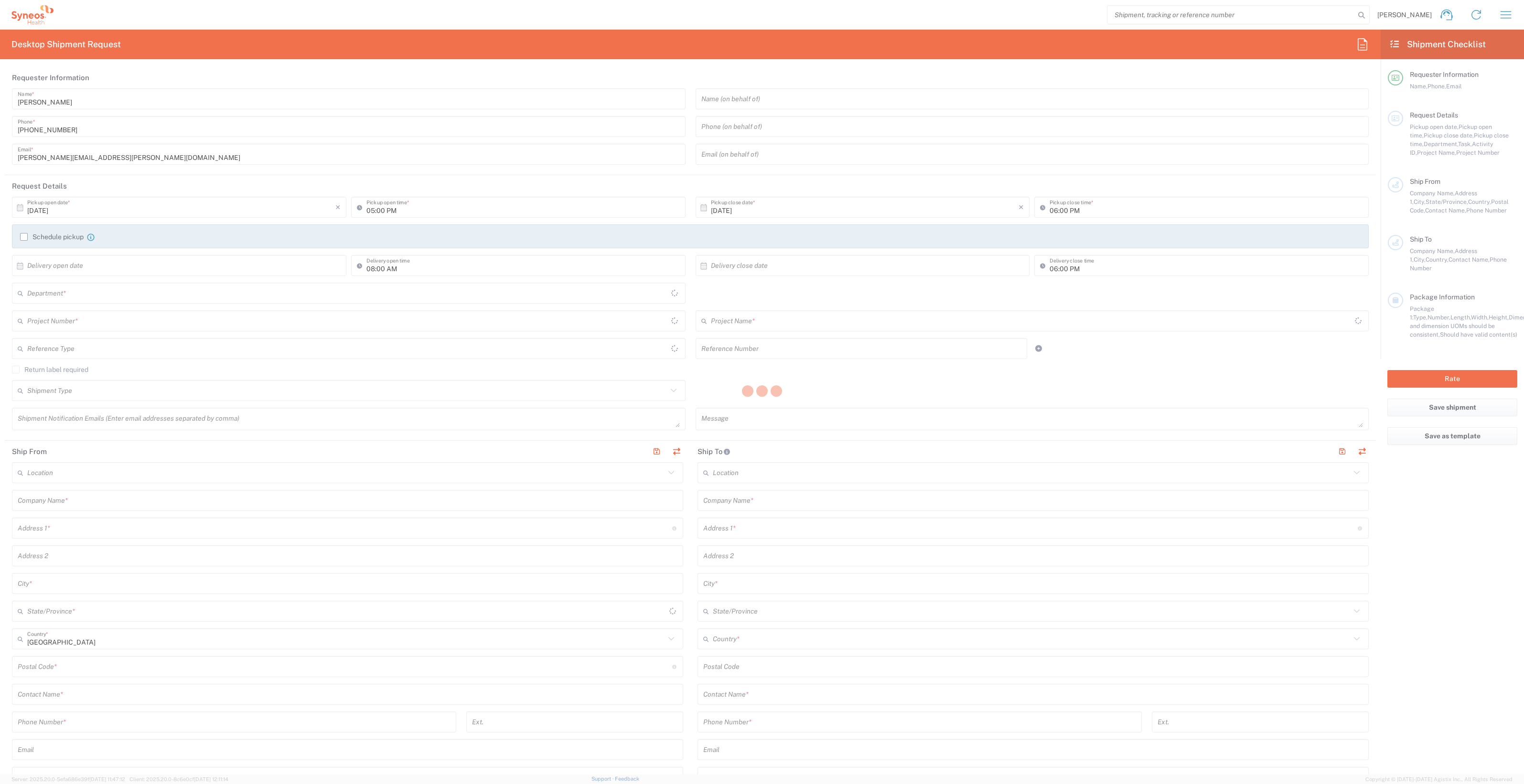
type input "[PERSON_NAME][EMAIL_ADDRESS][PERSON_NAME][DOMAIN_NAME]"
type input "Sender/Shipper"
type input "Delivery Duty Paid"
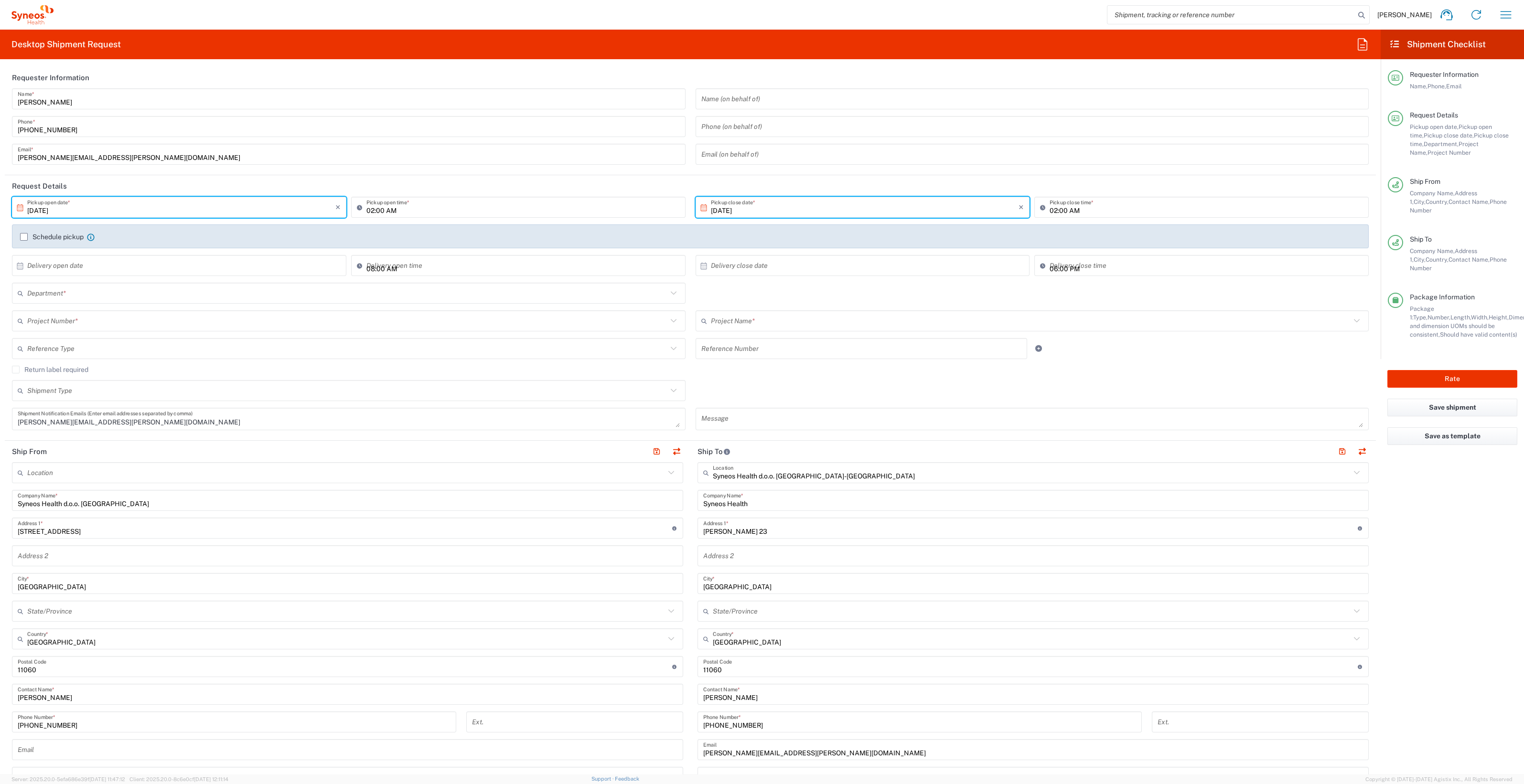
type input "8350"
type input "8350 DEPARTMENTAL EXPENSE"
type input "Central Serbia"
type input "Envelope"
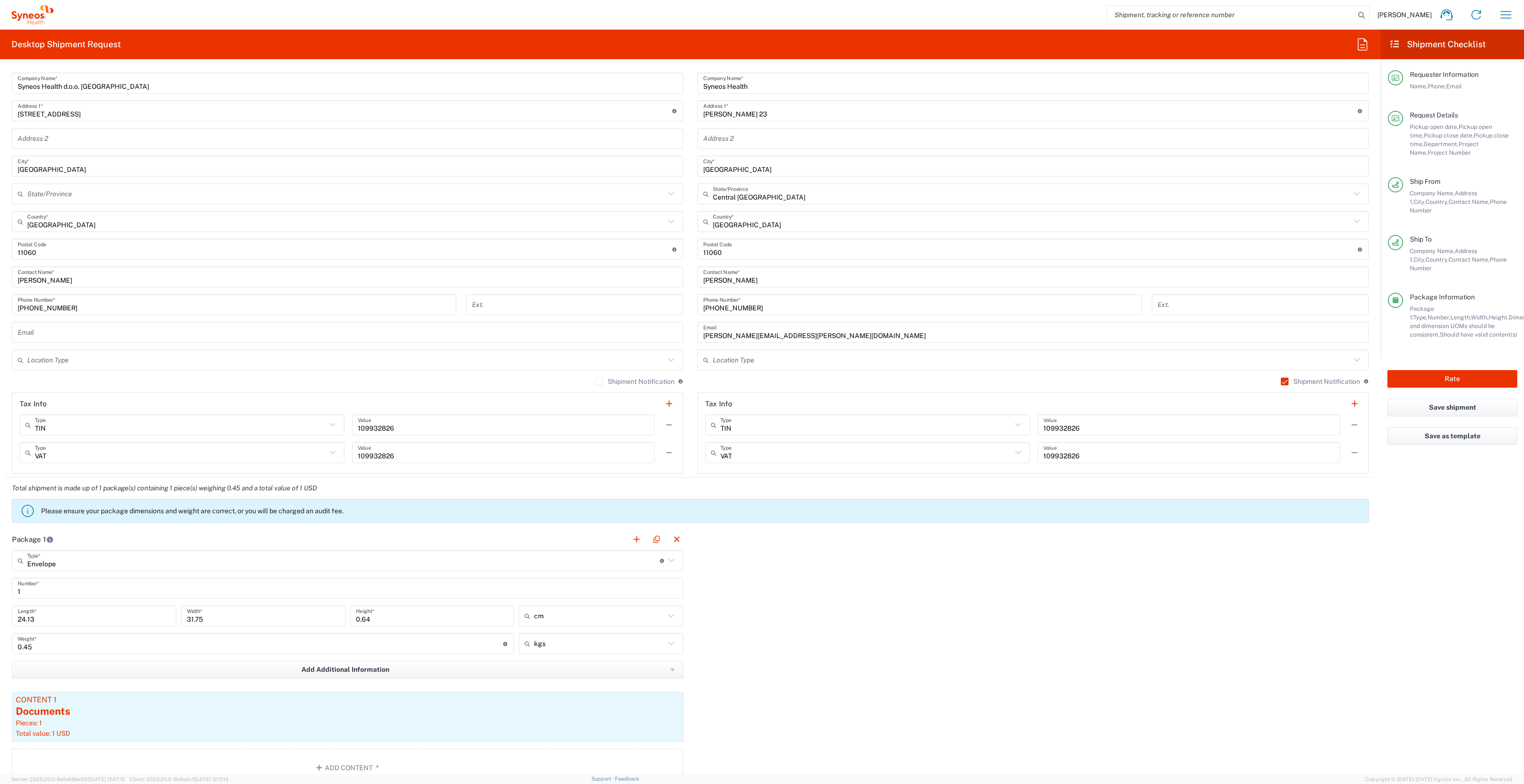
scroll to position [763, 0]
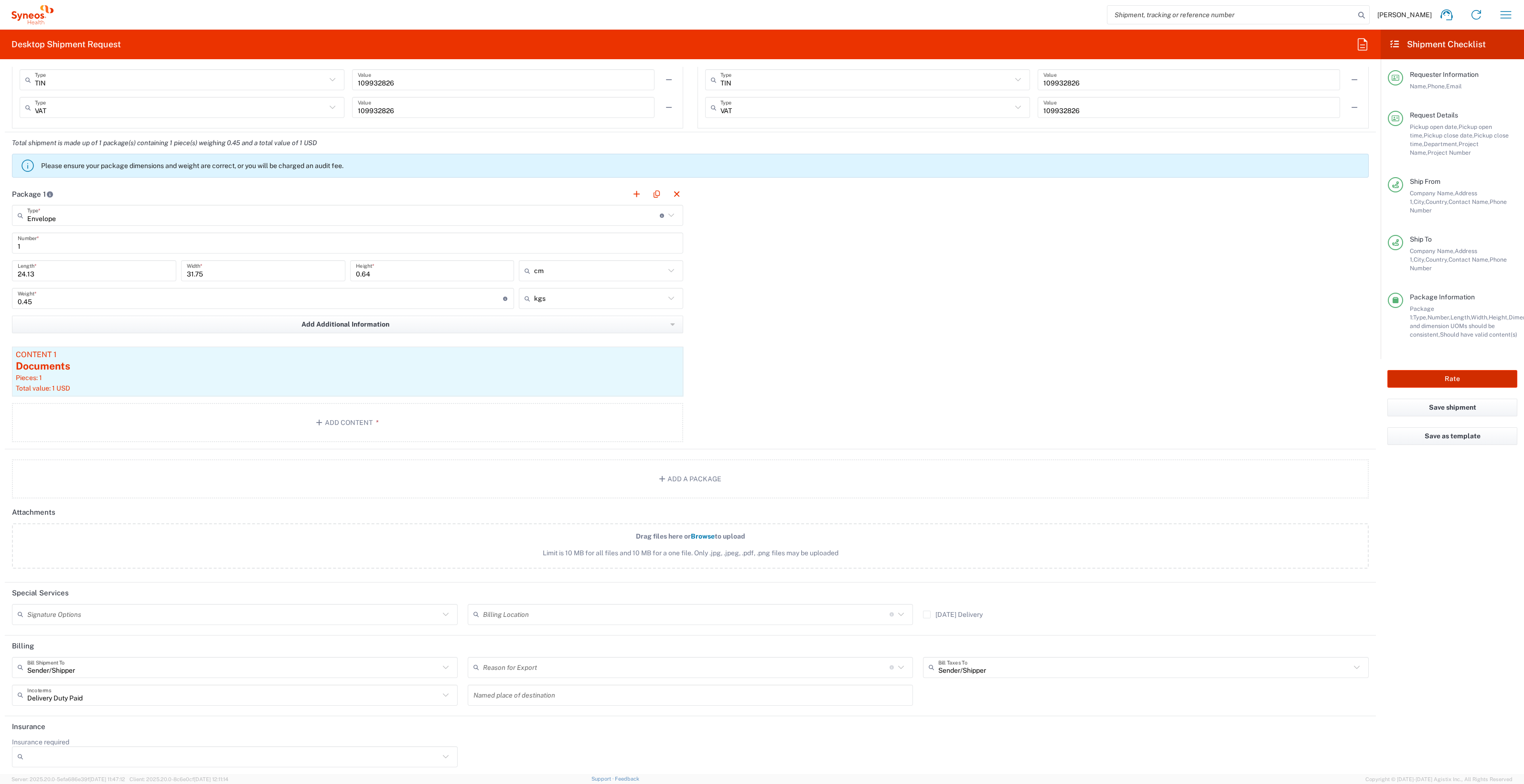
click at [1461, 370] on button "Rate" at bounding box center [1452, 379] width 130 height 18
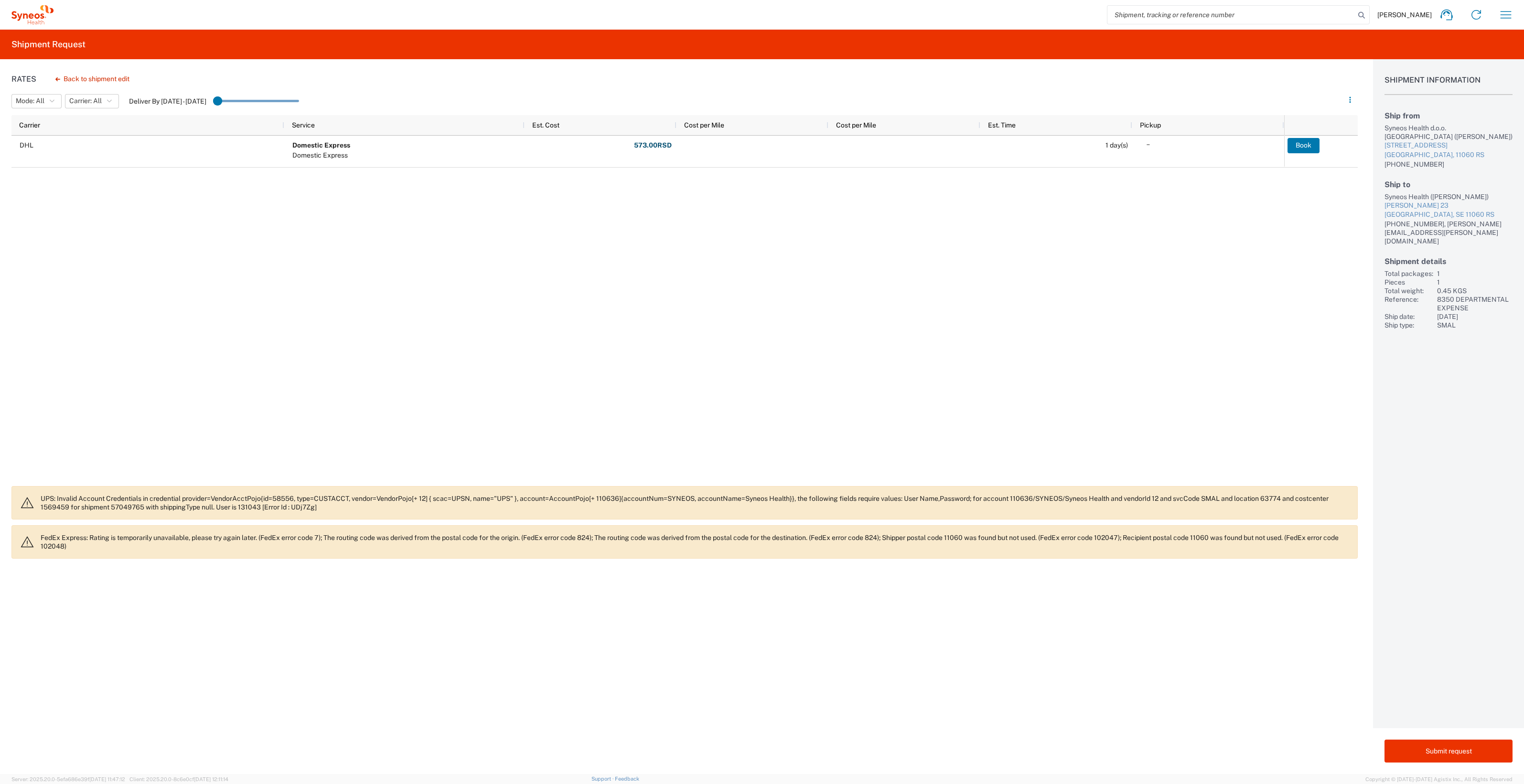
click at [692, 773] on div "Rates Back to shipment edit Mode: All All SMAL Carrier: All All DHL Deliver By …" at bounding box center [679, 416] width 1358 height 715
click at [1494, 17] on button "button" at bounding box center [1506, 15] width 23 height 23
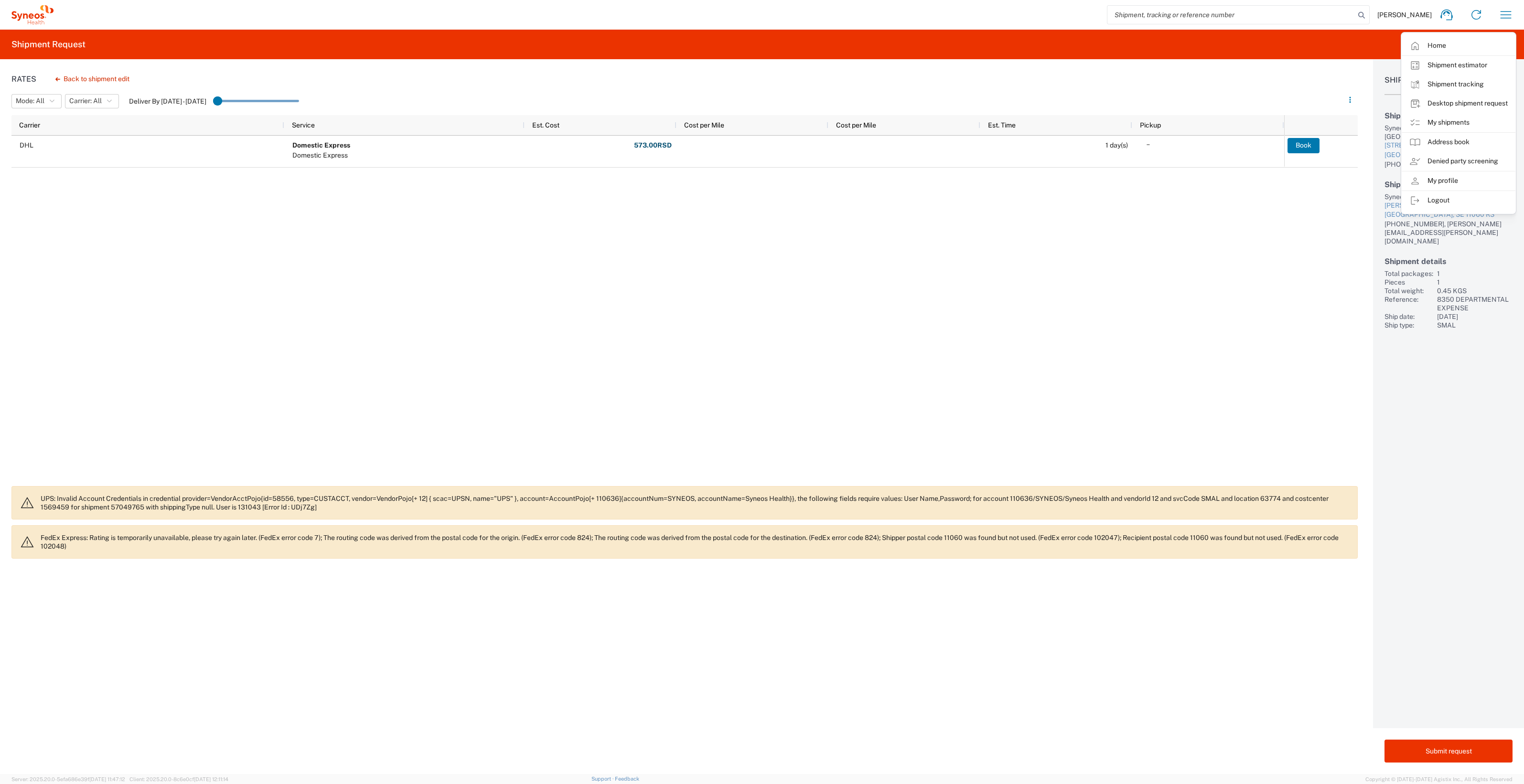
click at [1315, 237] on div "DHL Domestic Express Domestic Express 573.00 RSD Other Fees: 6.00 Total: 573.00…" at bounding box center [684, 307] width 1347 height 345
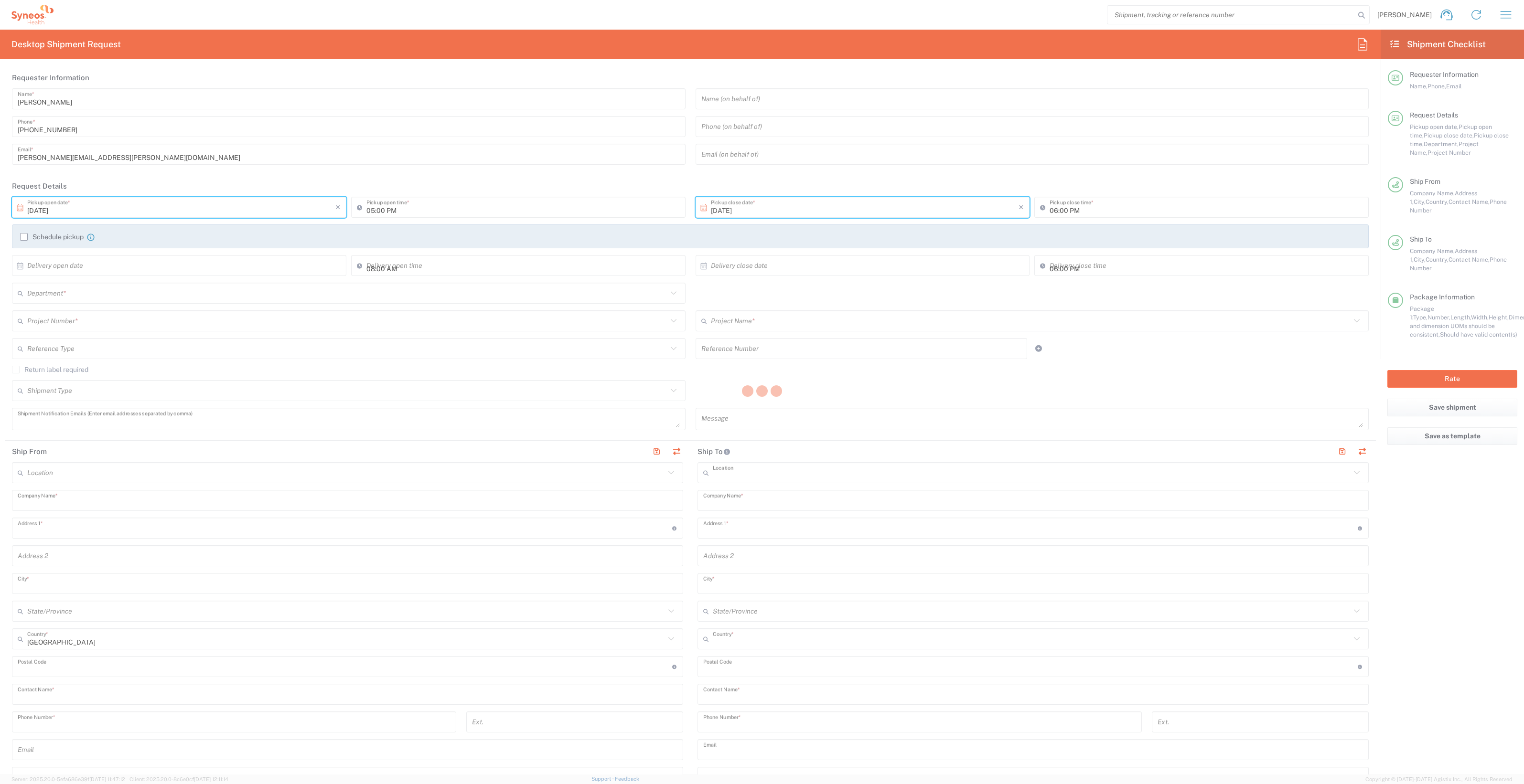
type input "10/08/2025"
type input "02:00 AM"
type input "10/08/2025"
type input "02:00 AM"
type textarea "[PERSON_NAME][EMAIL_ADDRESS][PERSON_NAME][DOMAIN_NAME]"
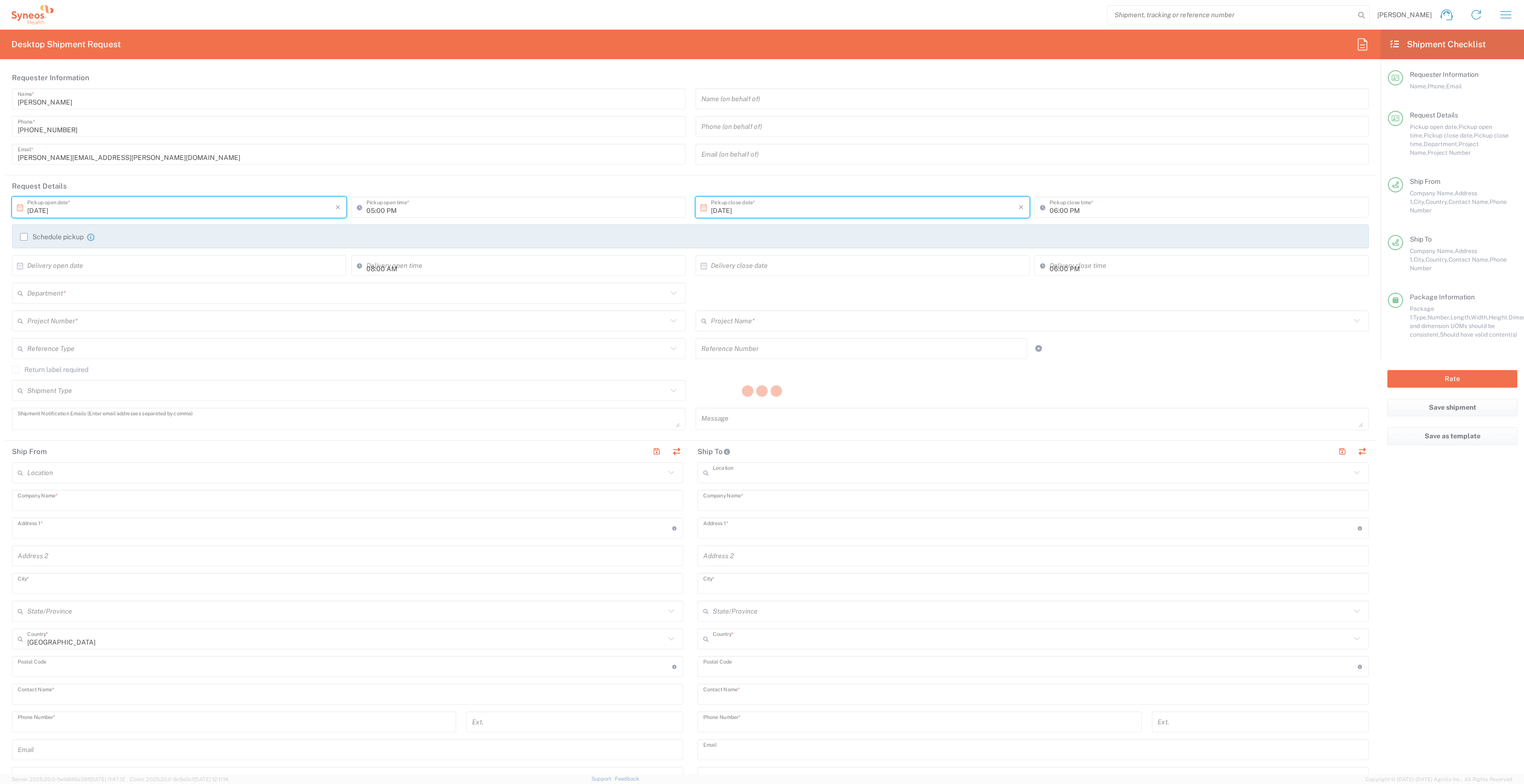
type input "Syneos Health d.o.o. [GEOGRAPHIC_DATA]"
type input "[STREET_ADDRESS]"
type input "[GEOGRAPHIC_DATA]"
type input "Serbia"
type input "11060"
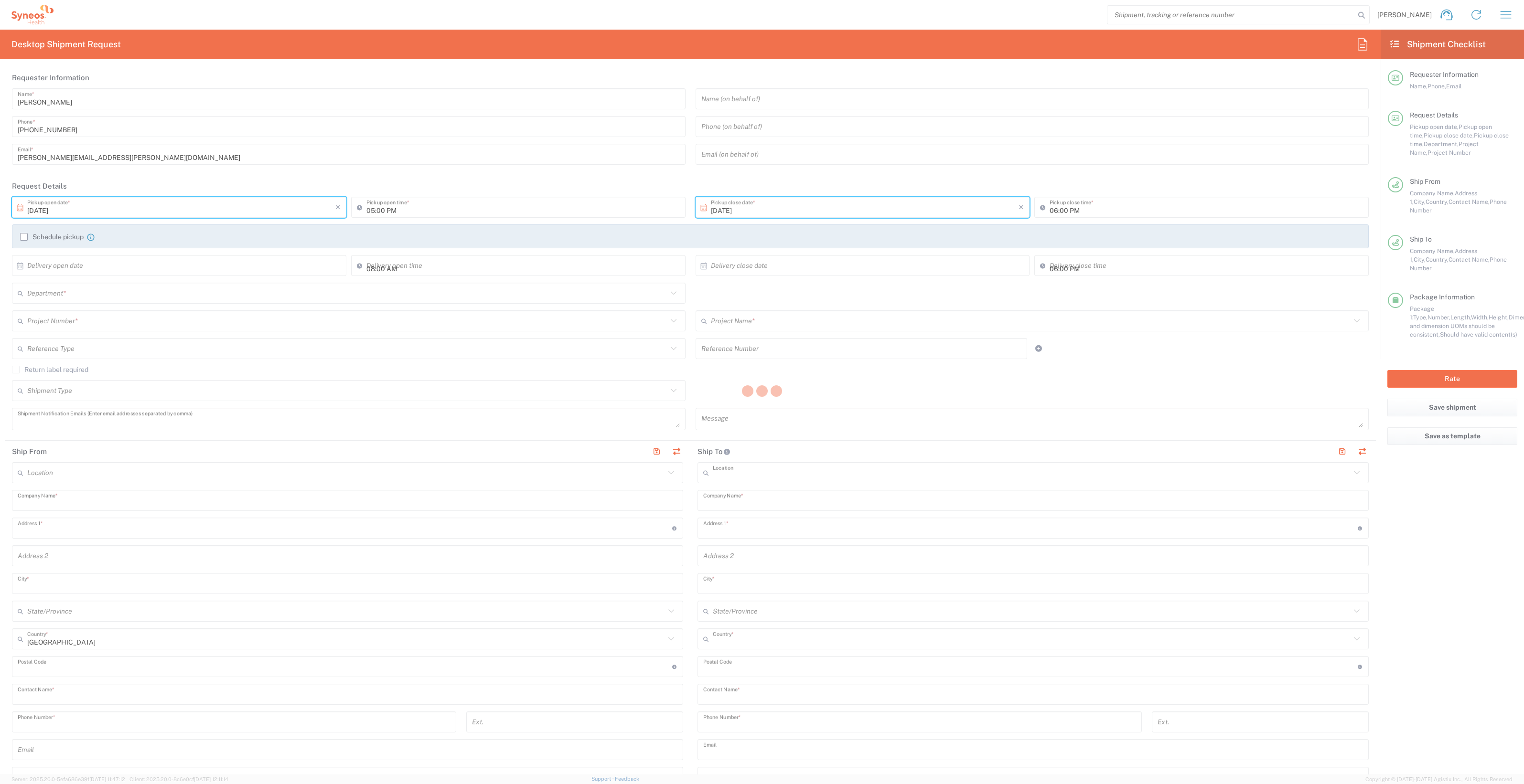
type input "[PERSON_NAME]"
type input "[PHONE_NUMBER]"
type input "Syneos Health d.o.o. Beograd-Serbia"
type input "Syneos Health"
type input "[PERSON_NAME] 23"
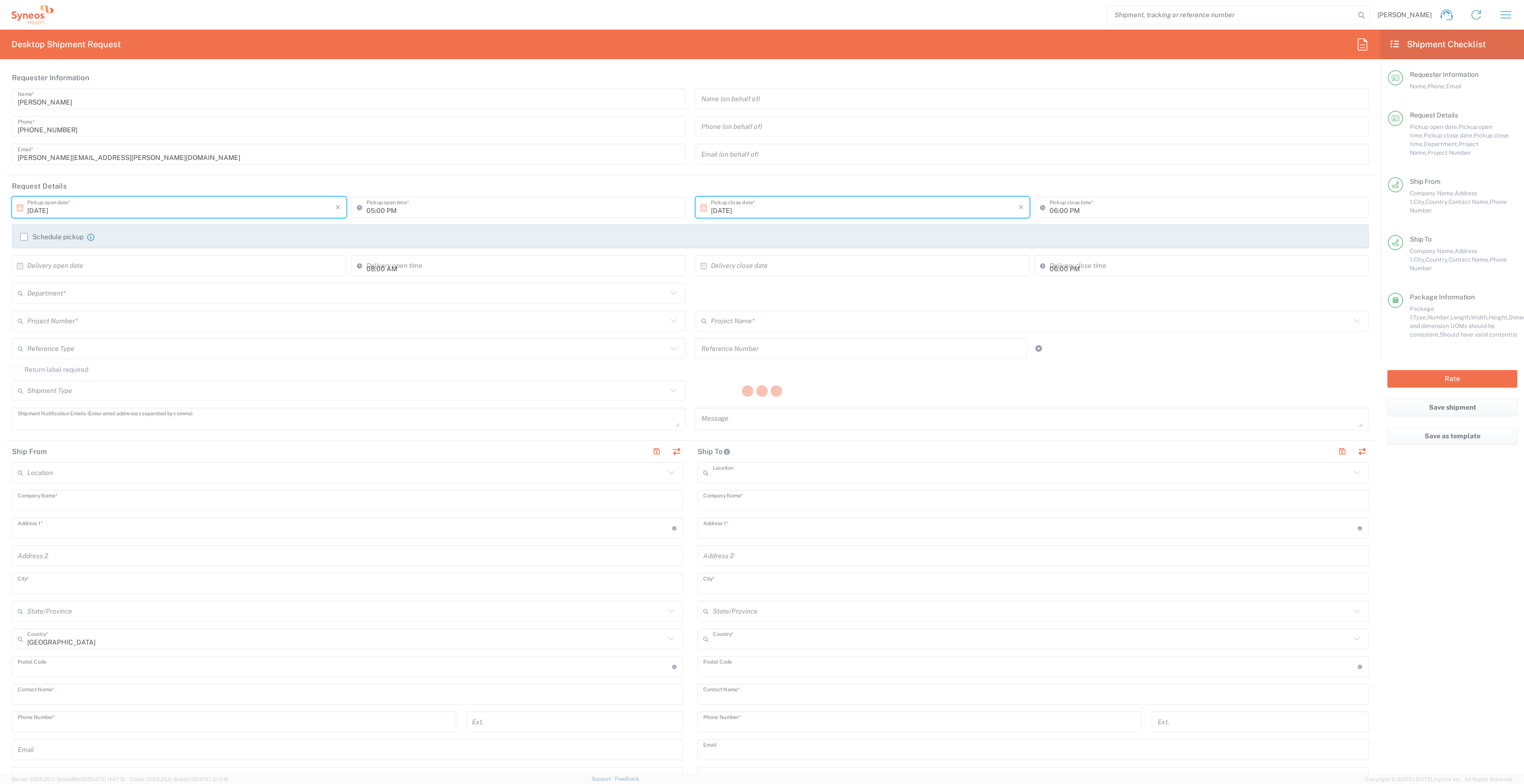
type input "[GEOGRAPHIC_DATA]"
type input "Serbia"
type input "11060"
type input "[PERSON_NAME]"
type input "[PHONE_NUMBER]"
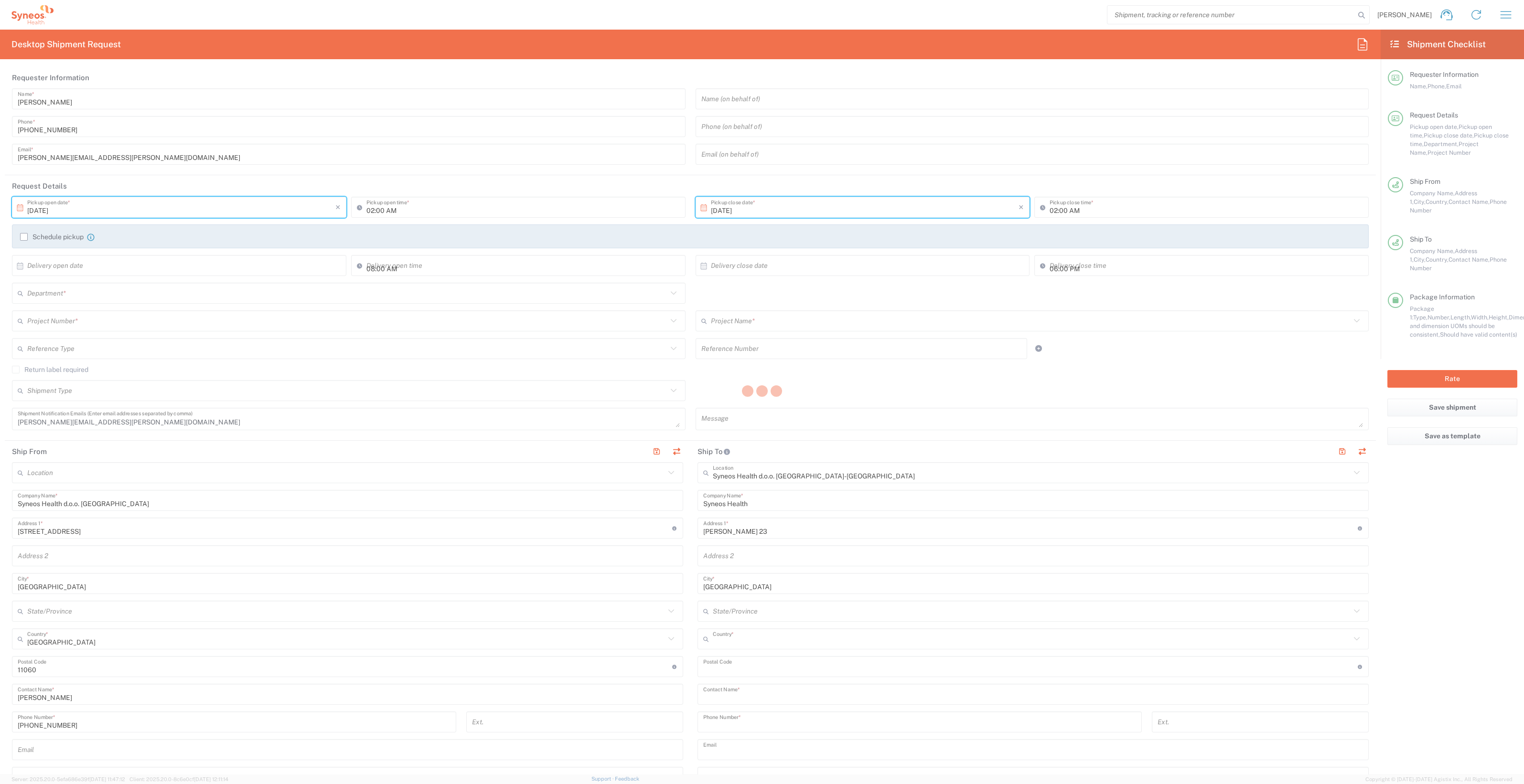
type input "[PERSON_NAME][EMAIL_ADDRESS][PERSON_NAME][DOMAIN_NAME]"
type input "Sender/Shipper"
type input "Delivery Duty Paid"
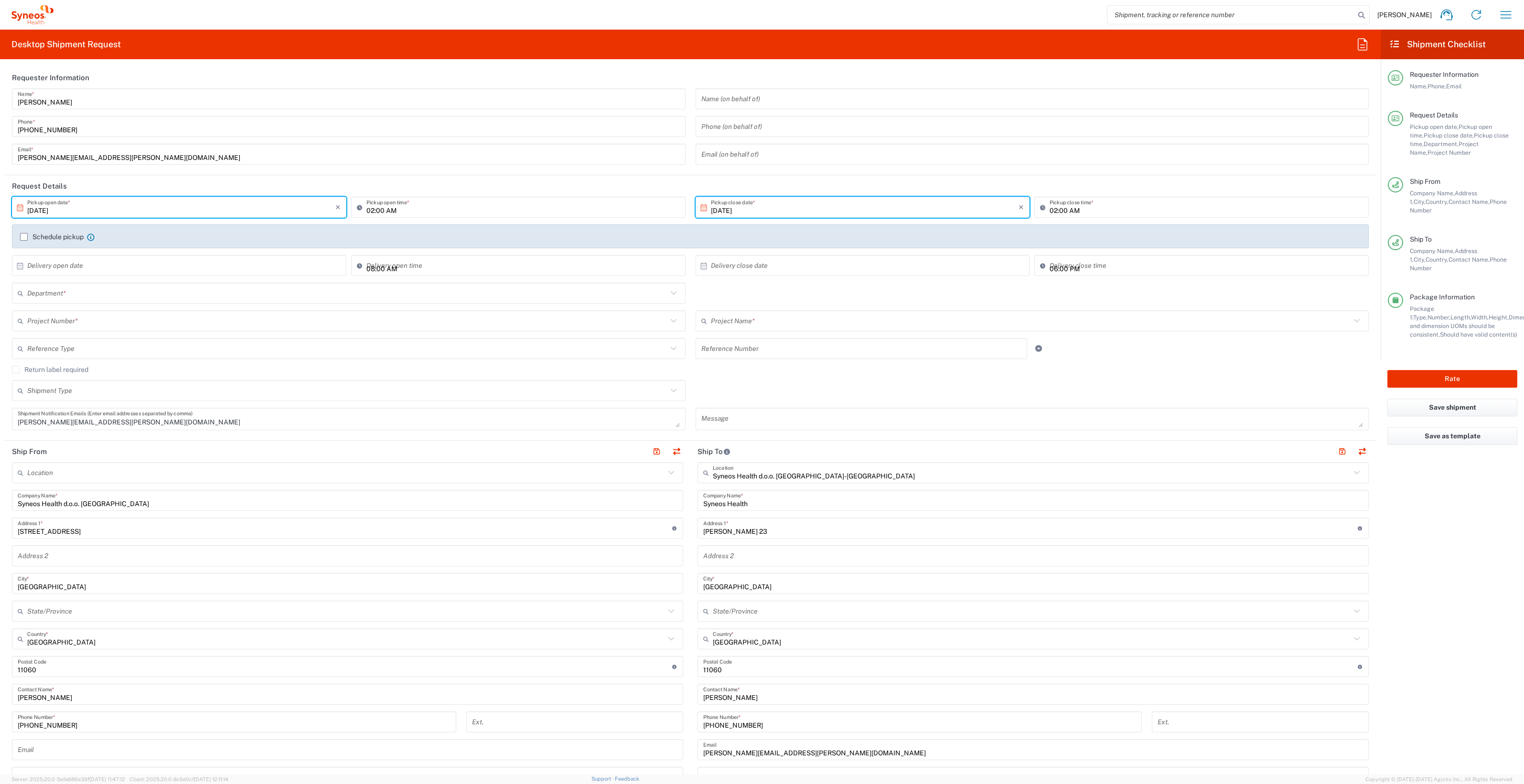
type input "8350"
type input "8350 DEPARTMENTAL EXPENSE"
type input "Central Serbia"
type input "Envelope"
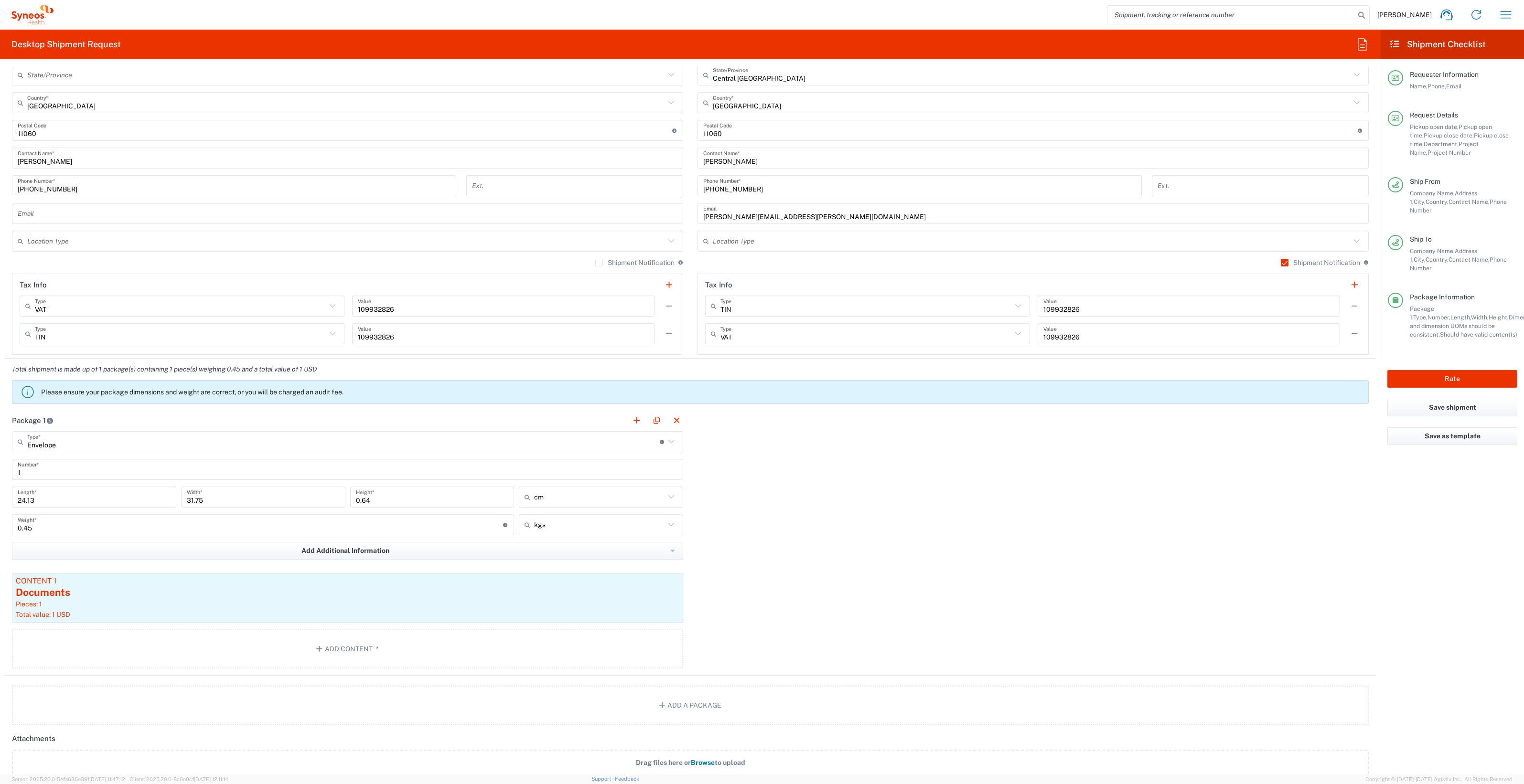
scroll to position [763, 0]
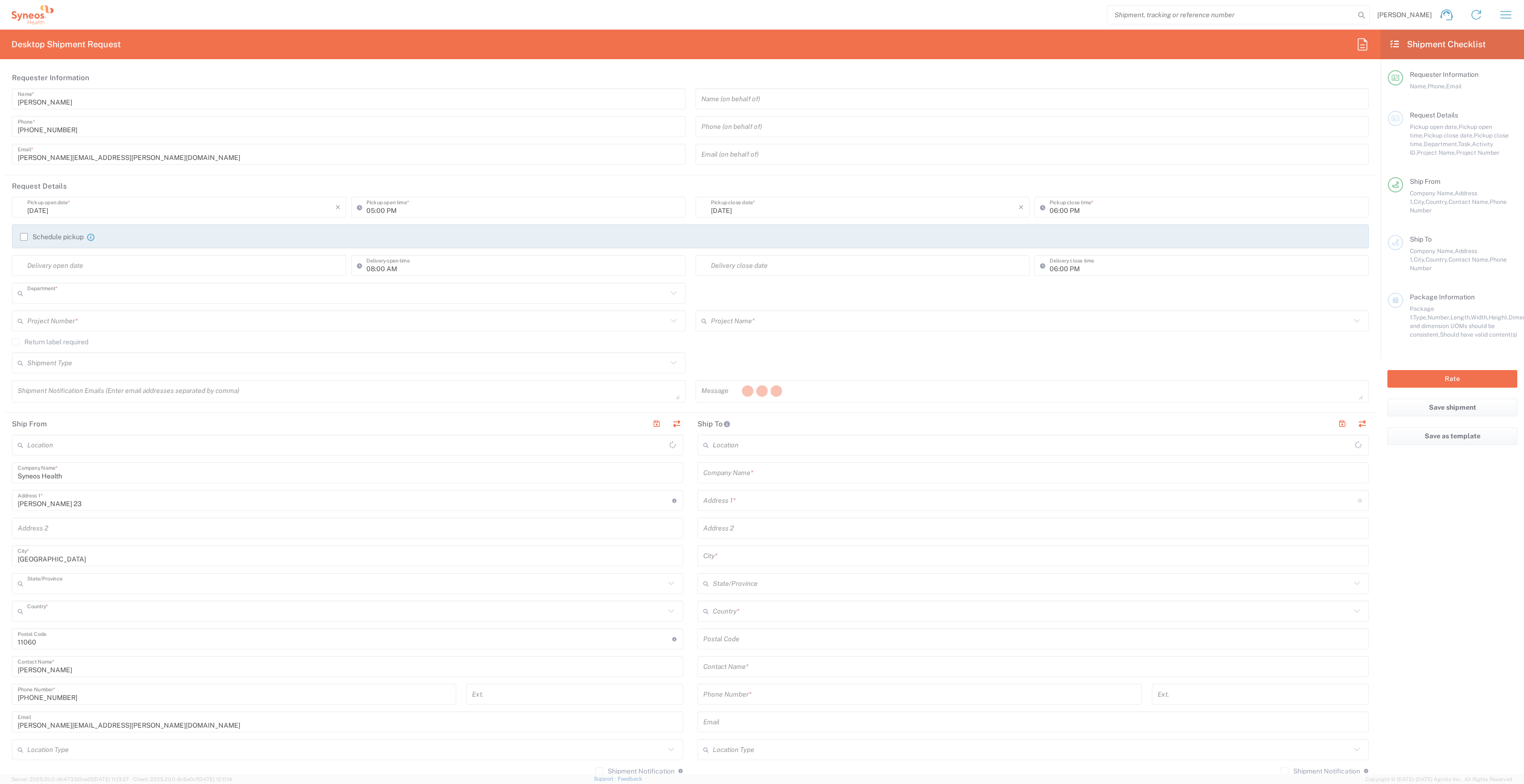
type input "8350"
type input "Central [GEOGRAPHIC_DATA]"
type input "Serbia"
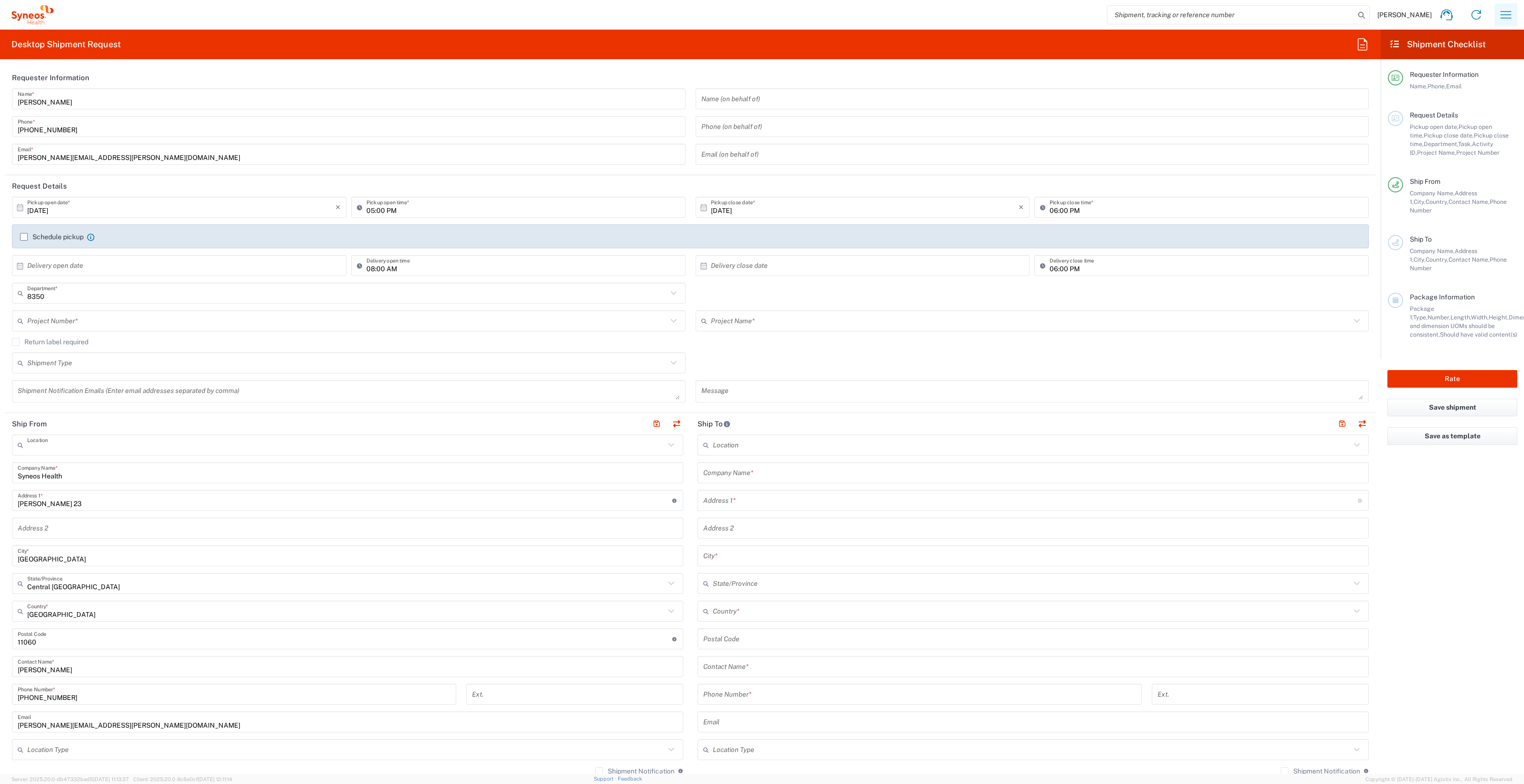
type input "Syneos Health d.o.o. Beograd-Serbia"
click at [1500, 16] on icon "button" at bounding box center [1506, 15] width 15 height 15
